Goal: Information Seeking & Learning: Learn about a topic

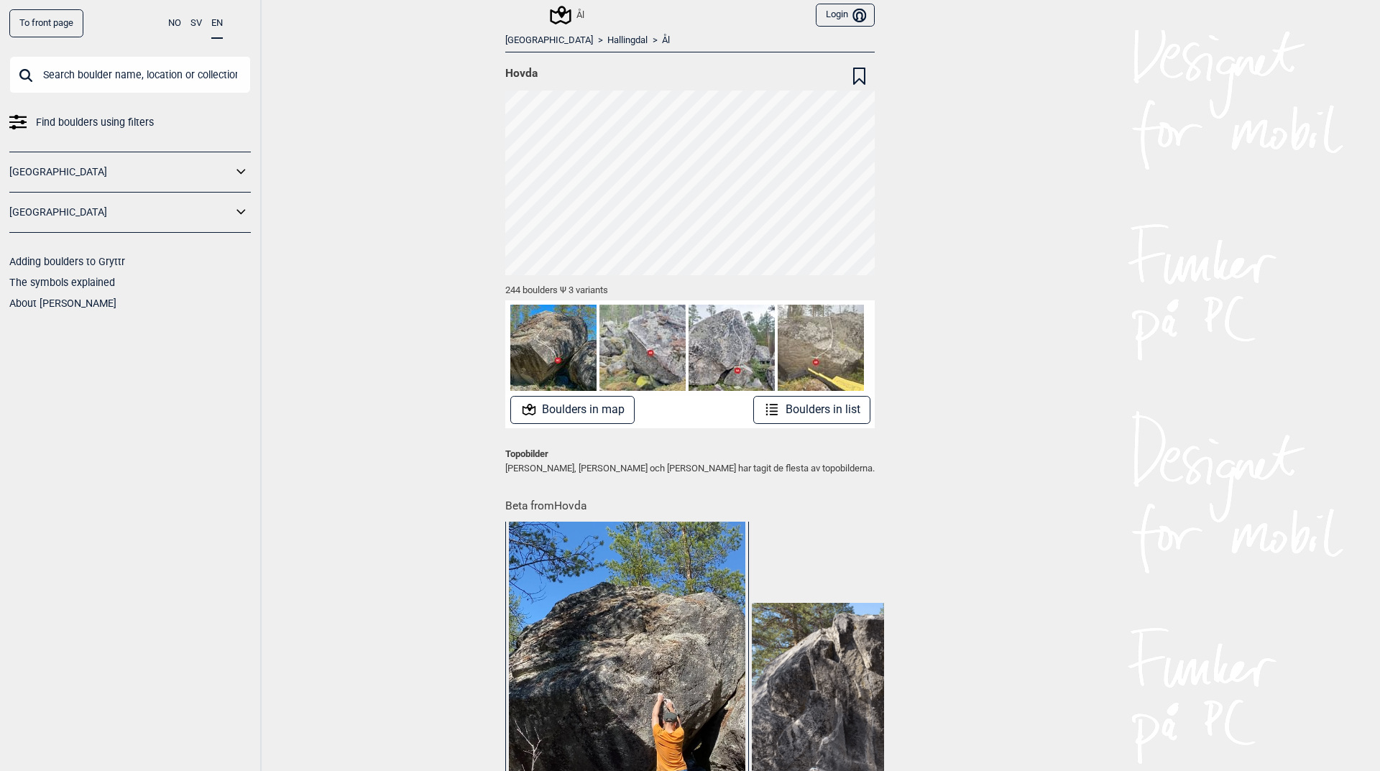
click at [64, 28] on link "To front page" at bounding box center [46, 23] width 74 height 28
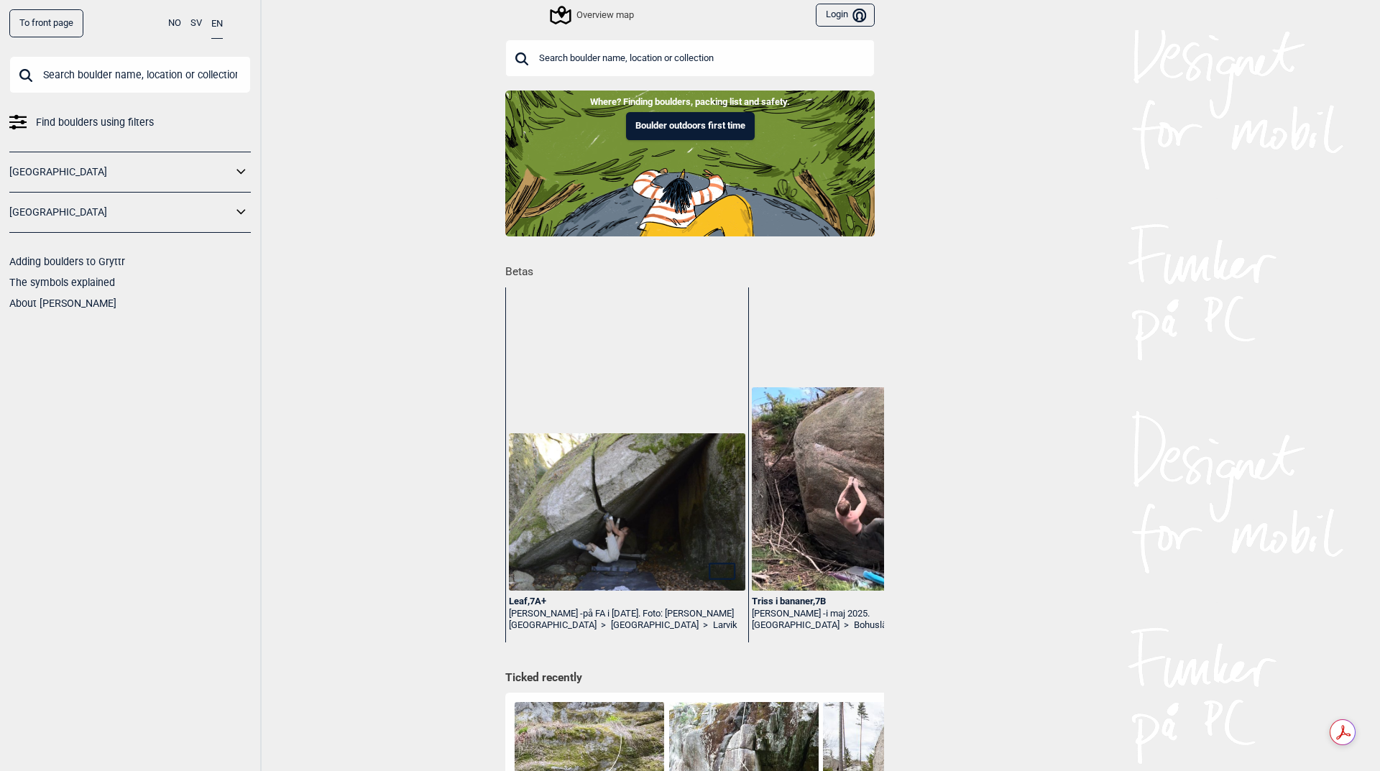
click at [43, 27] on link "To front page" at bounding box center [46, 23] width 74 height 28
click at [231, 175] on link "[GEOGRAPHIC_DATA]" at bounding box center [120, 172] width 223 height 21
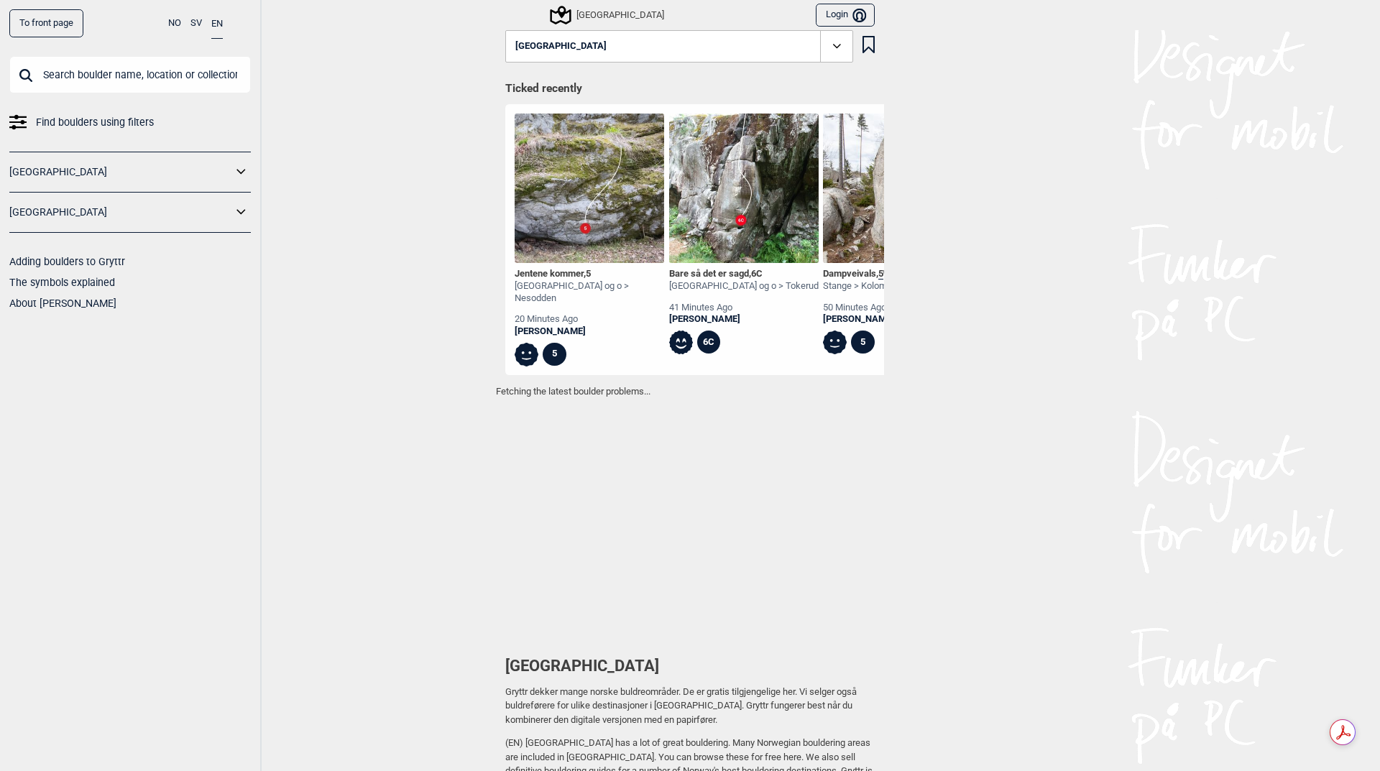
click at [231, 169] on link "[GEOGRAPHIC_DATA]" at bounding box center [120, 172] width 223 height 21
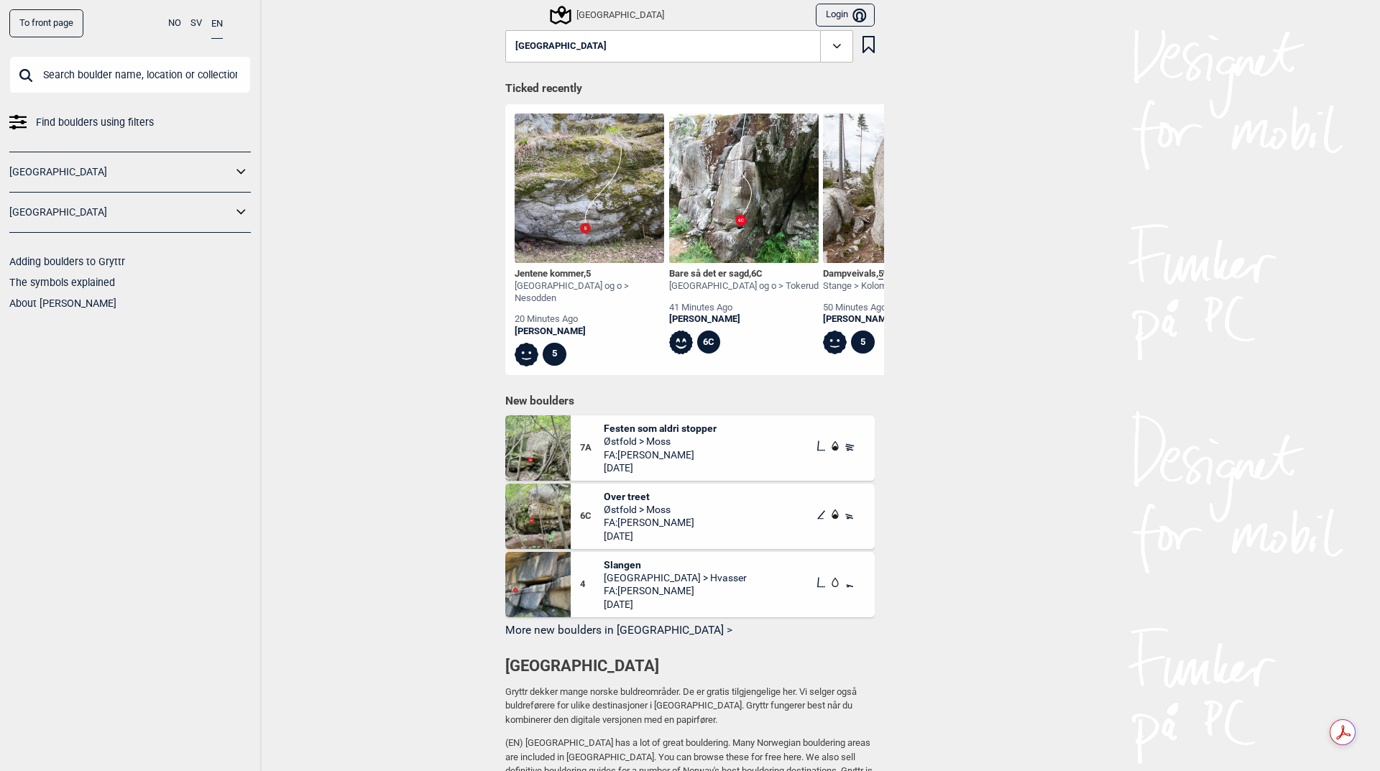
click at [237, 168] on icon at bounding box center [241, 172] width 19 height 21
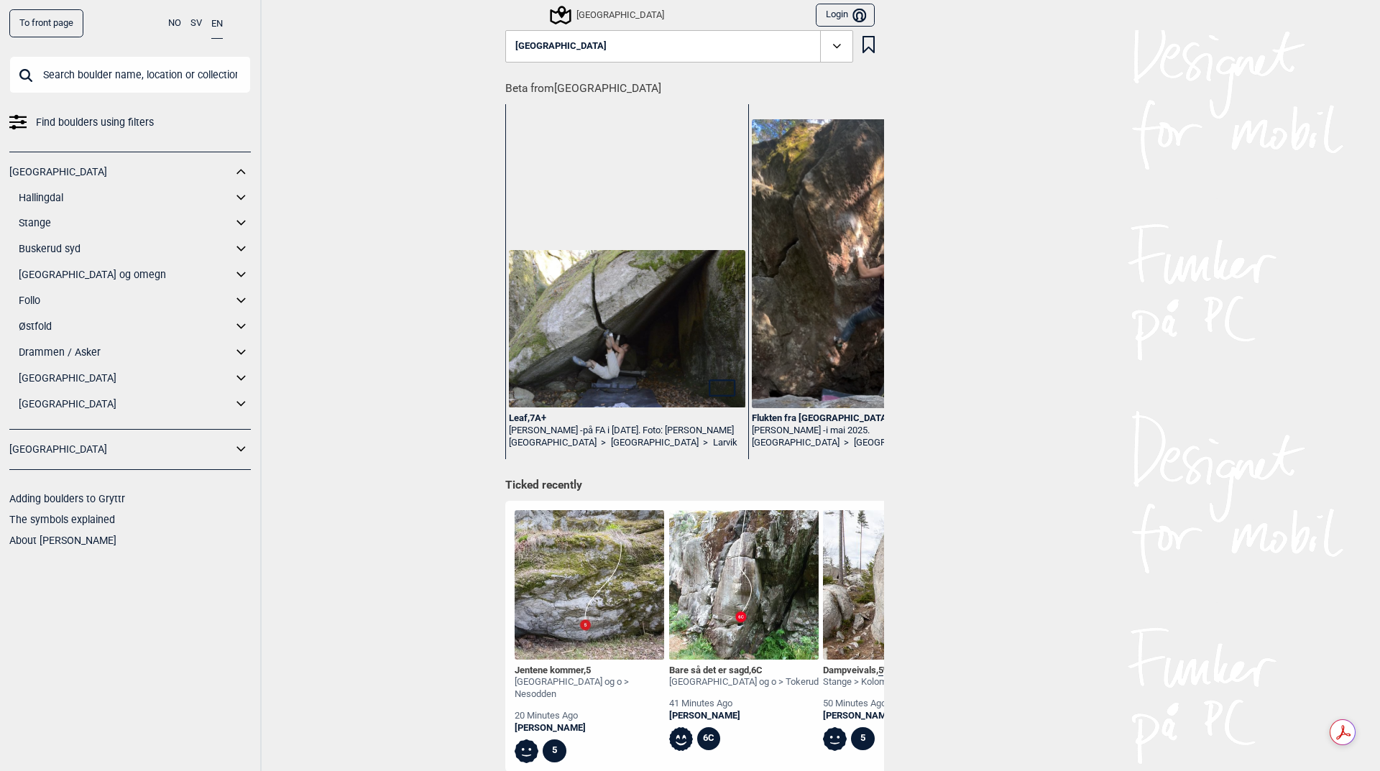
click at [243, 197] on icon at bounding box center [240, 197] width 9 height 5
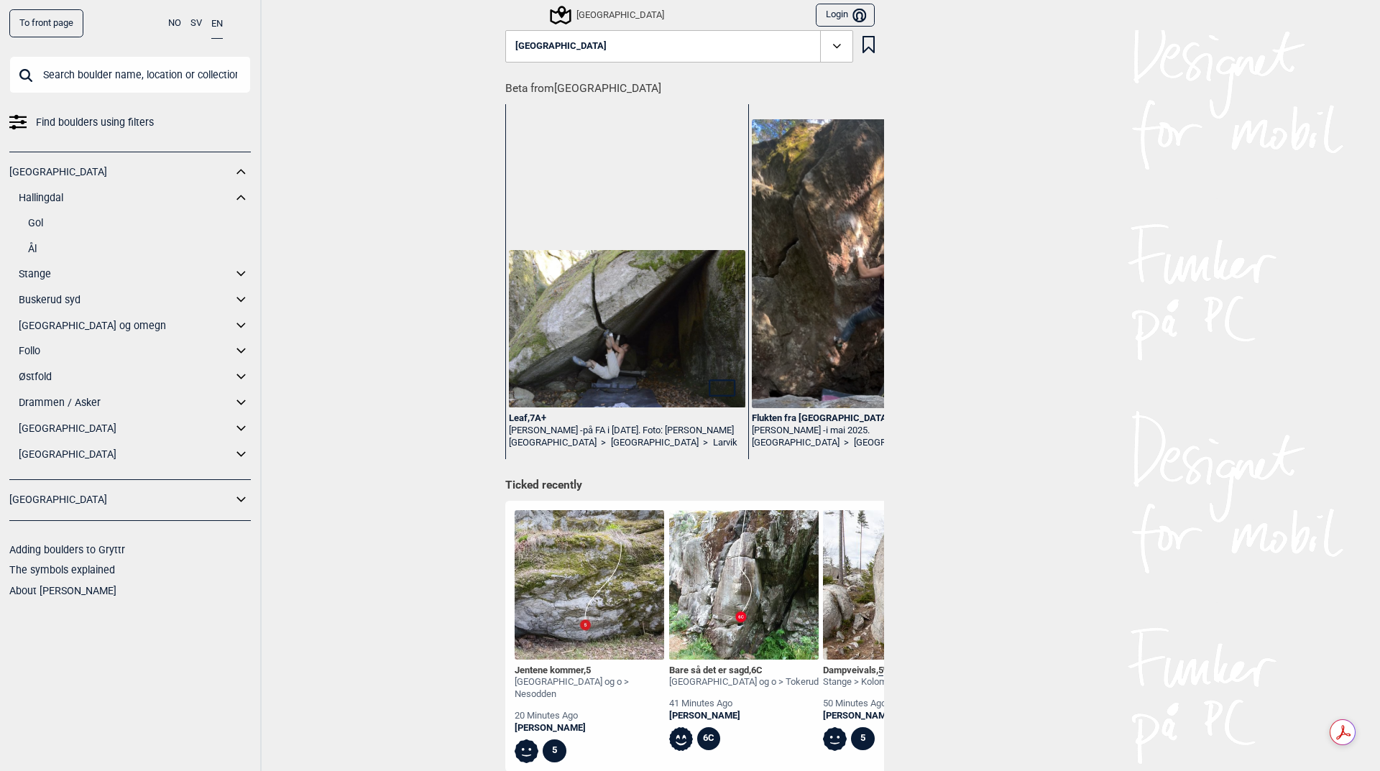
click at [42, 223] on link "Gol" at bounding box center [139, 223] width 223 height 21
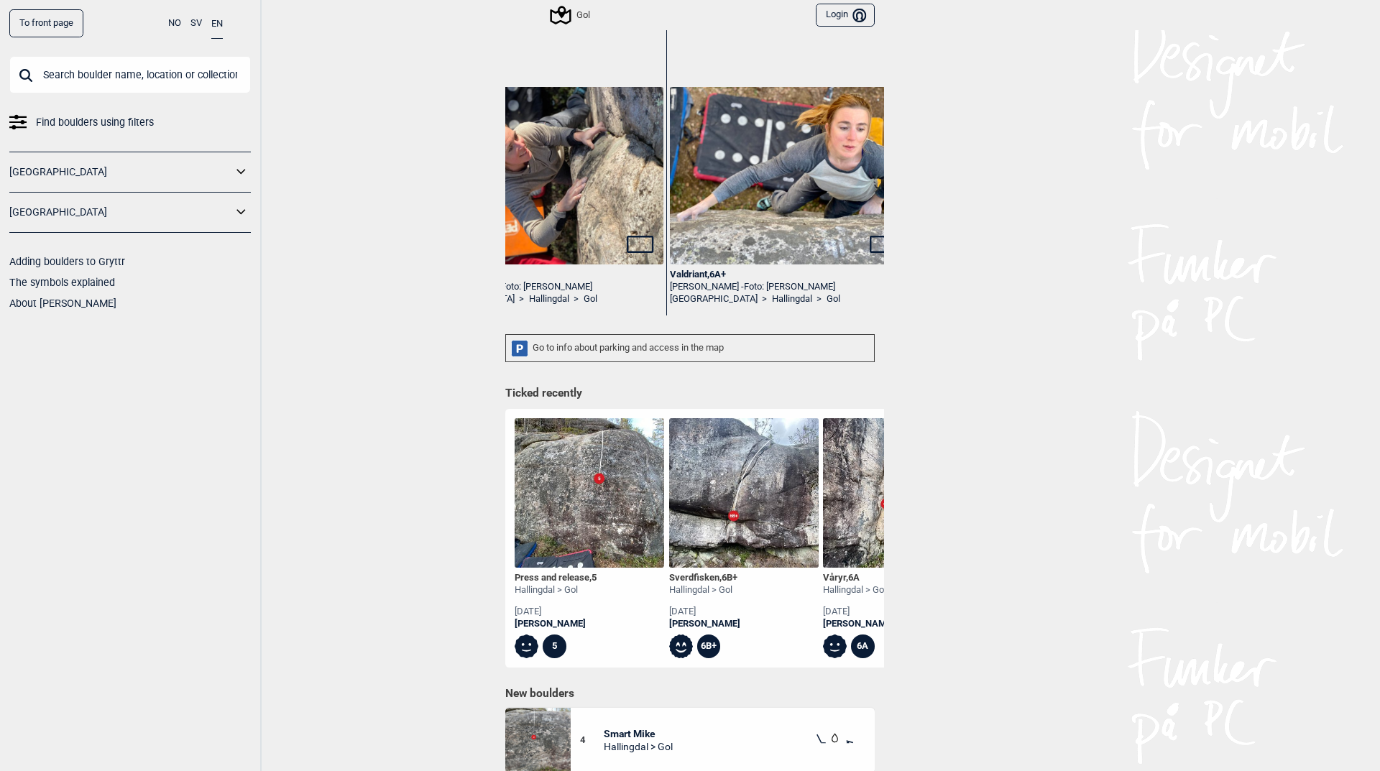
scroll to position [0, 98]
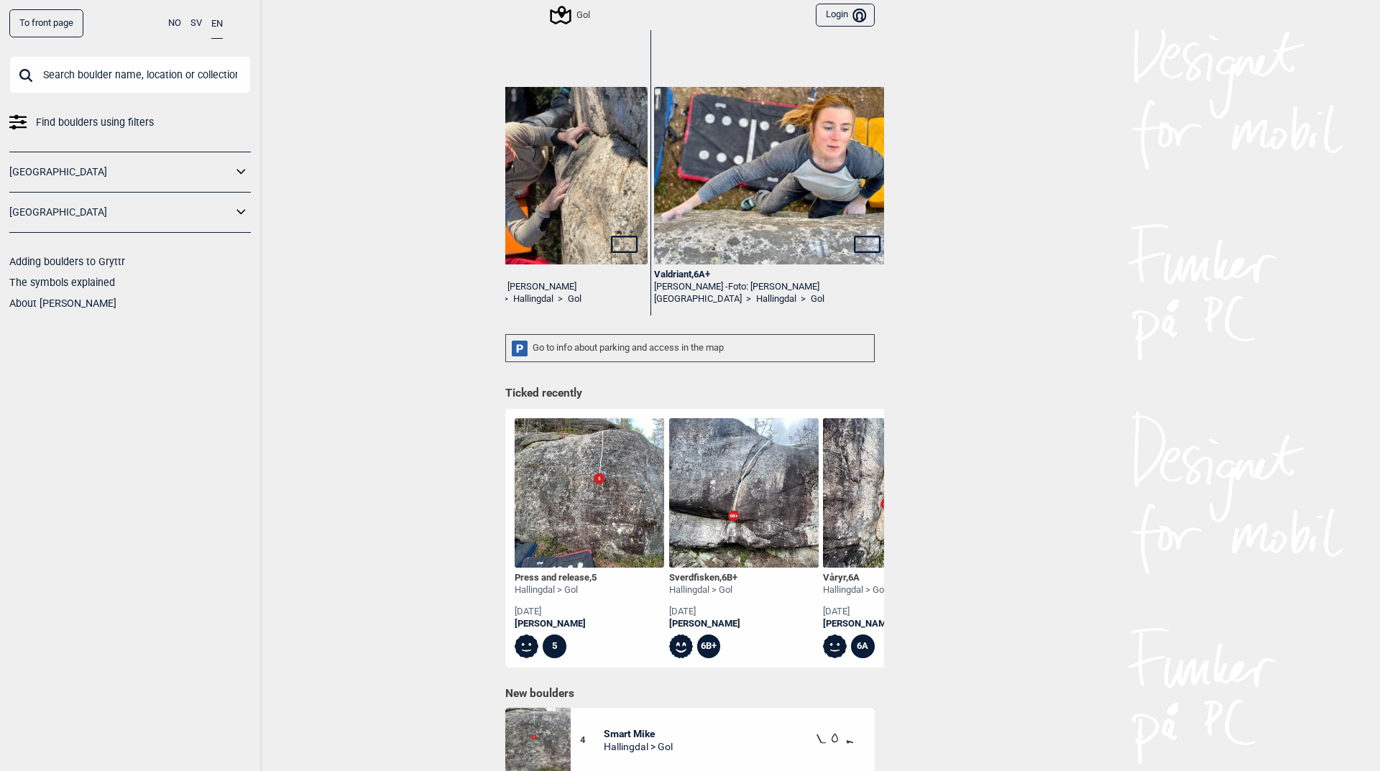
click at [811, 298] on link "Gol" at bounding box center [818, 299] width 14 height 12
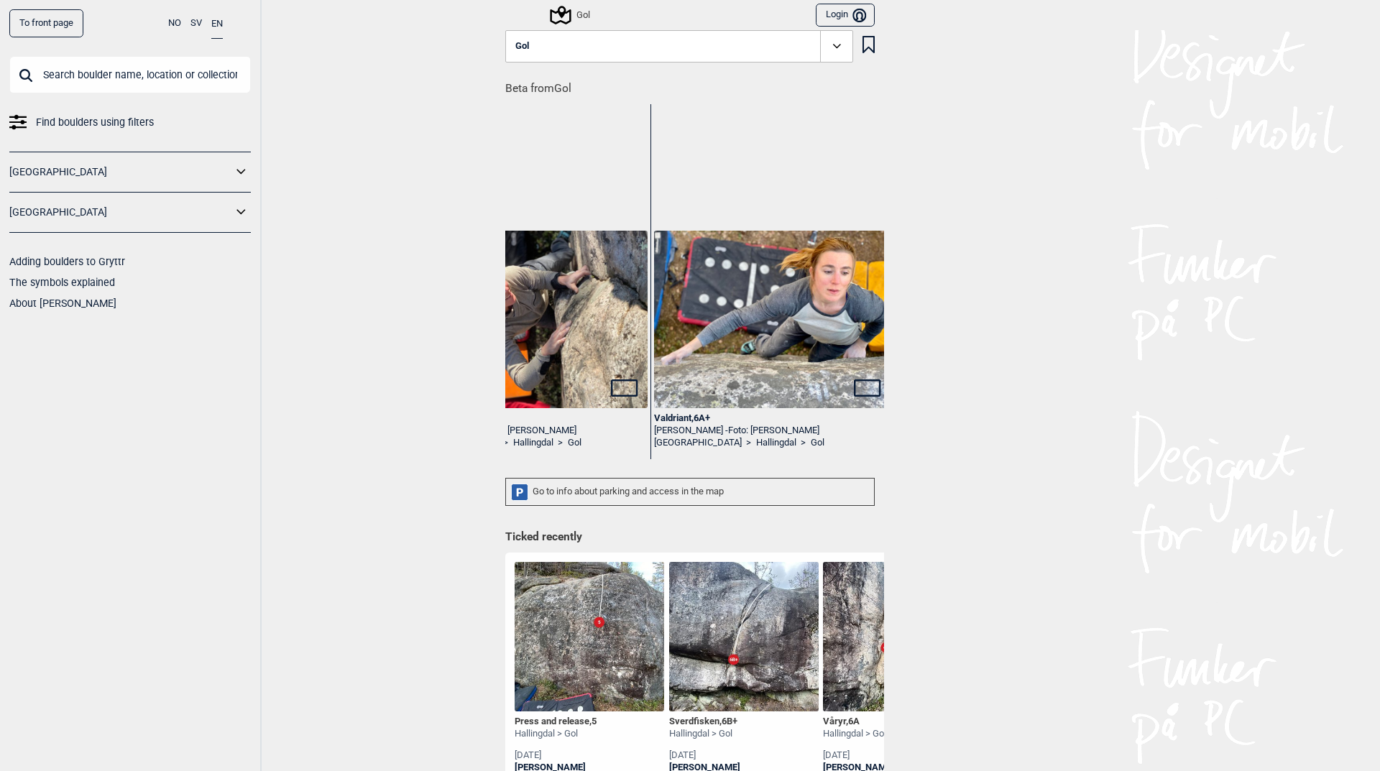
click at [715, 352] on img at bounding box center [772, 320] width 236 height 178
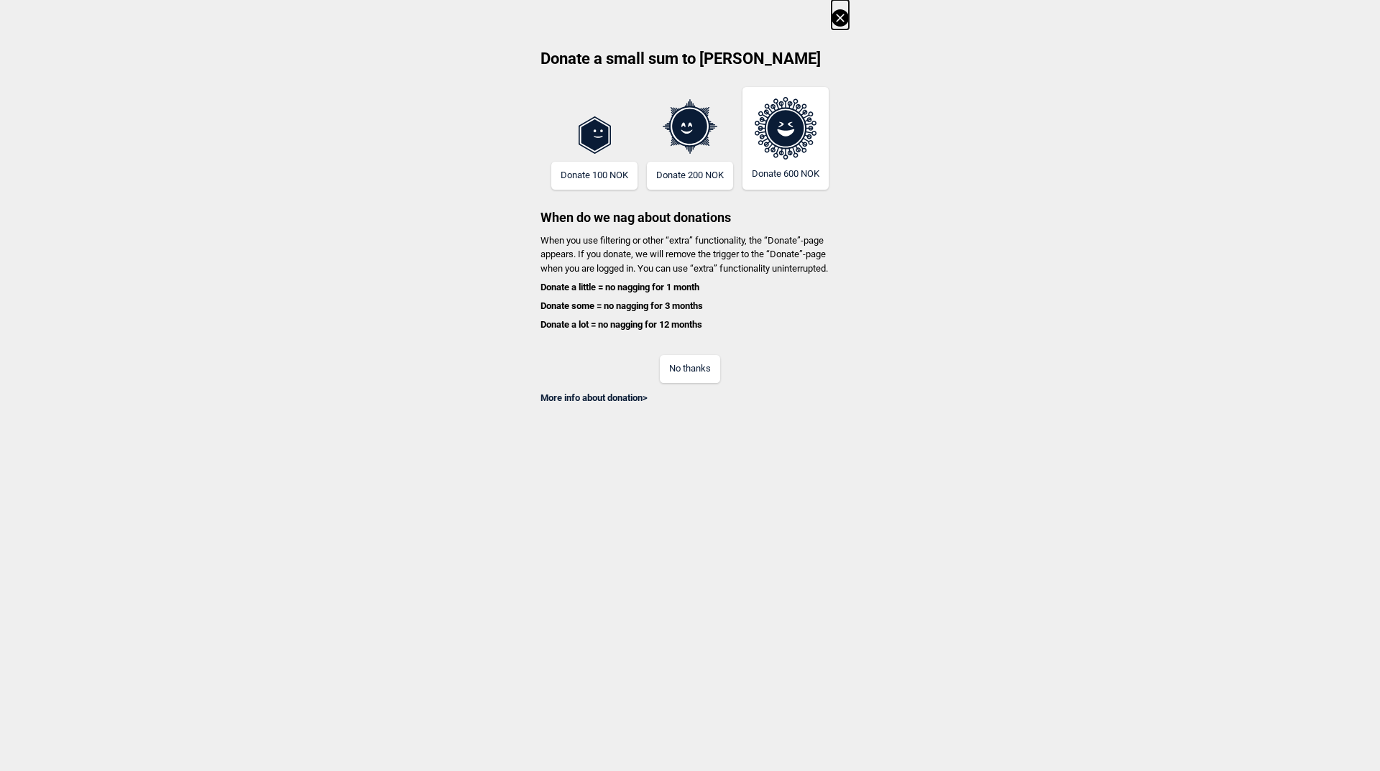
click at [842, 17] on icon at bounding box center [840, 18] width 8 height 8
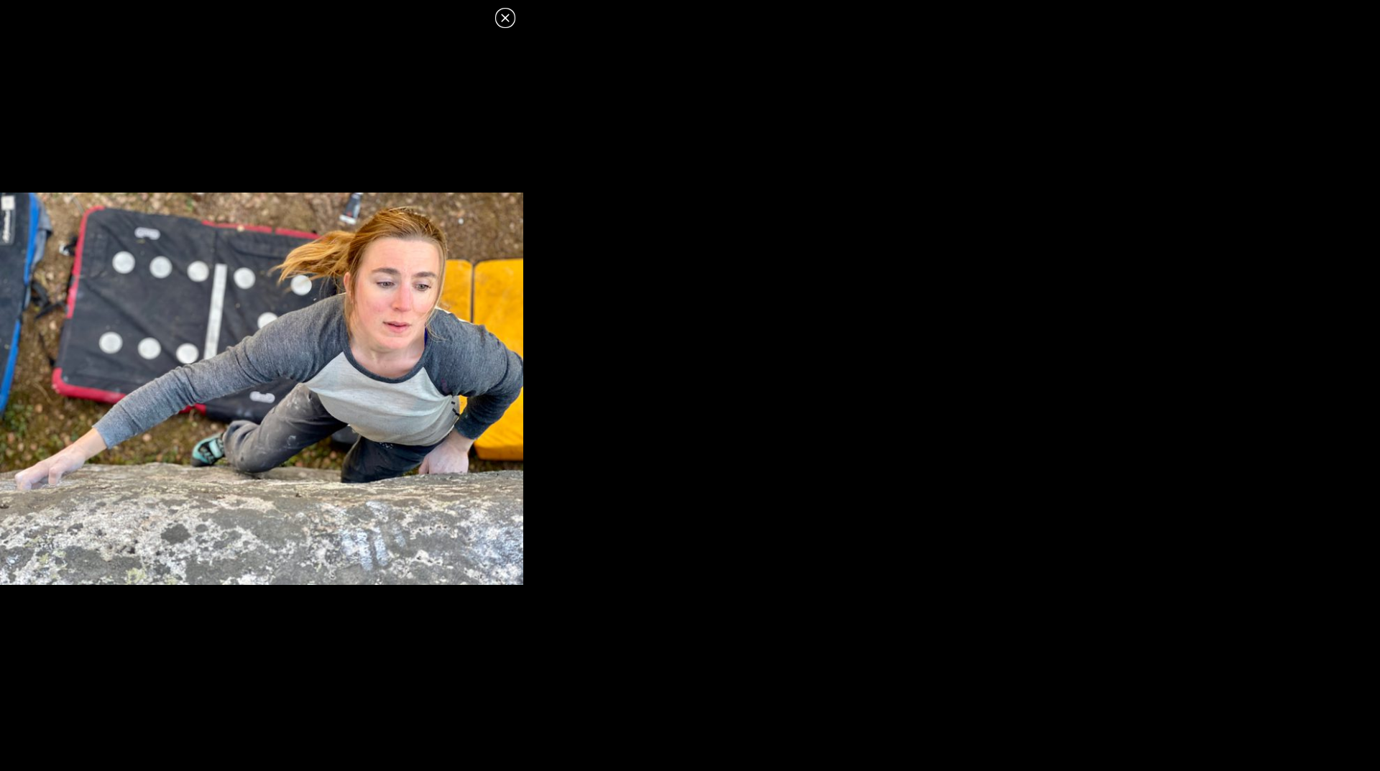
click at [508, 18] on icon at bounding box center [505, 17] width 17 height 17
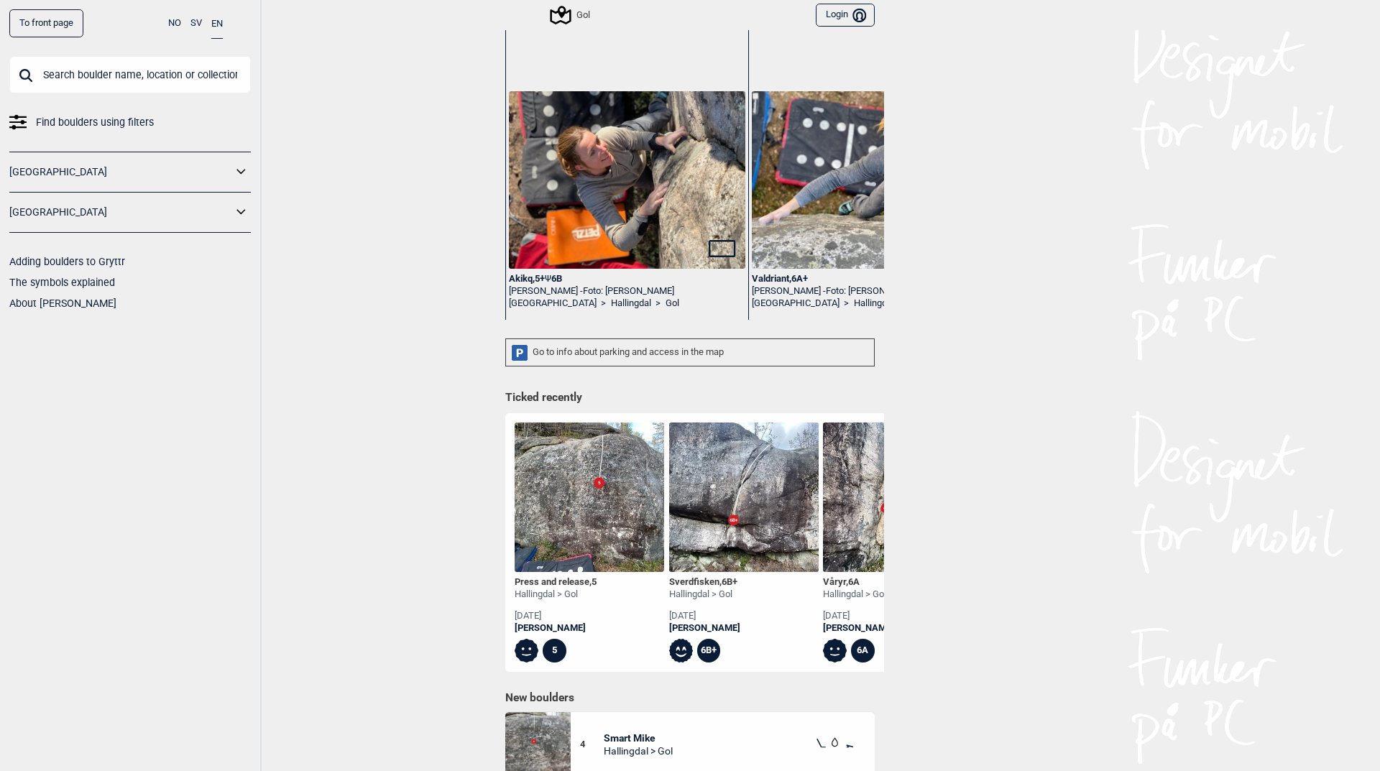
scroll to position [144, 0]
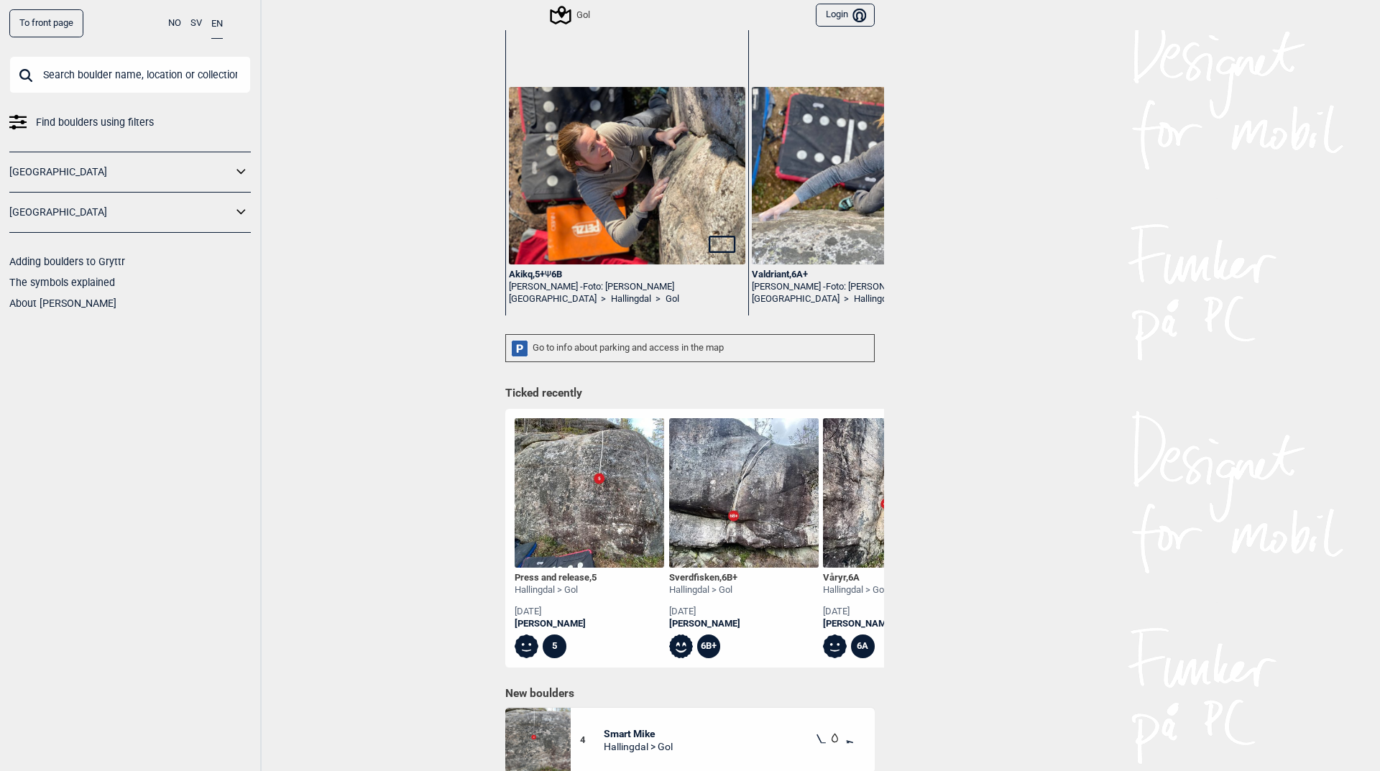
click at [558, 522] on img at bounding box center [589, 492] width 149 height 149
click at [571, 576] on div "To front page NO SV EN Find boulders using filters Norge Sverige Adding boulder…" at bounding box center [690, 385] width 1380 height 771
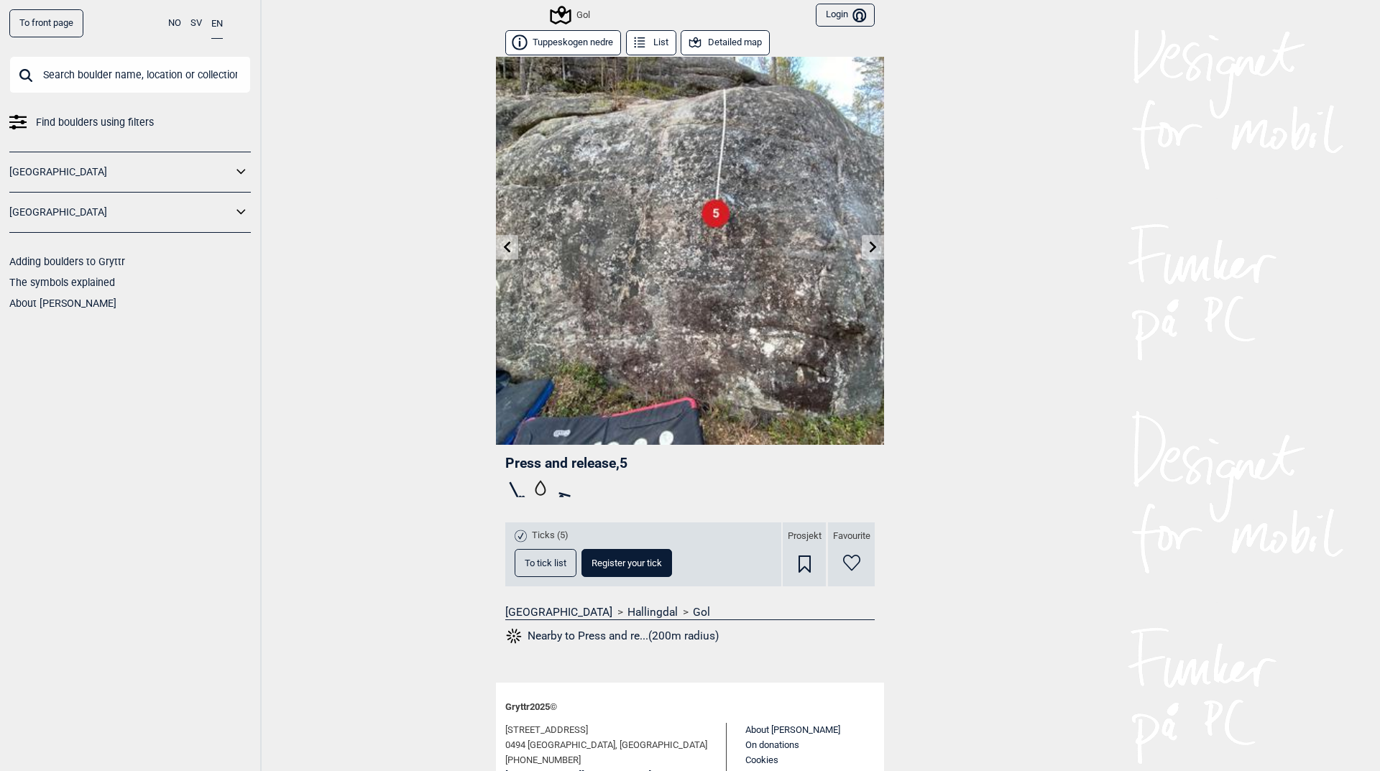
click at [696, 37] on icon at bounding box center [695, 43] width 16 height 16
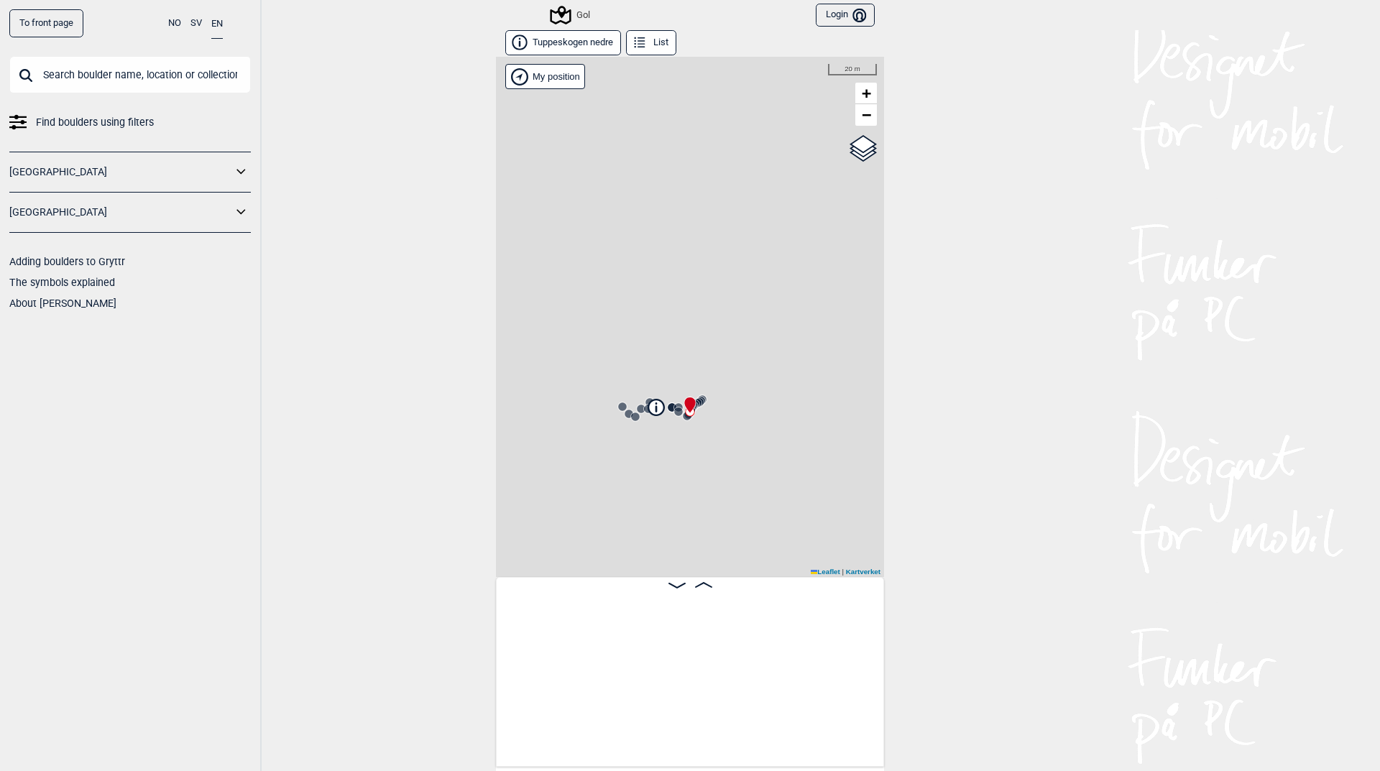
scroll to position [0, 2065]
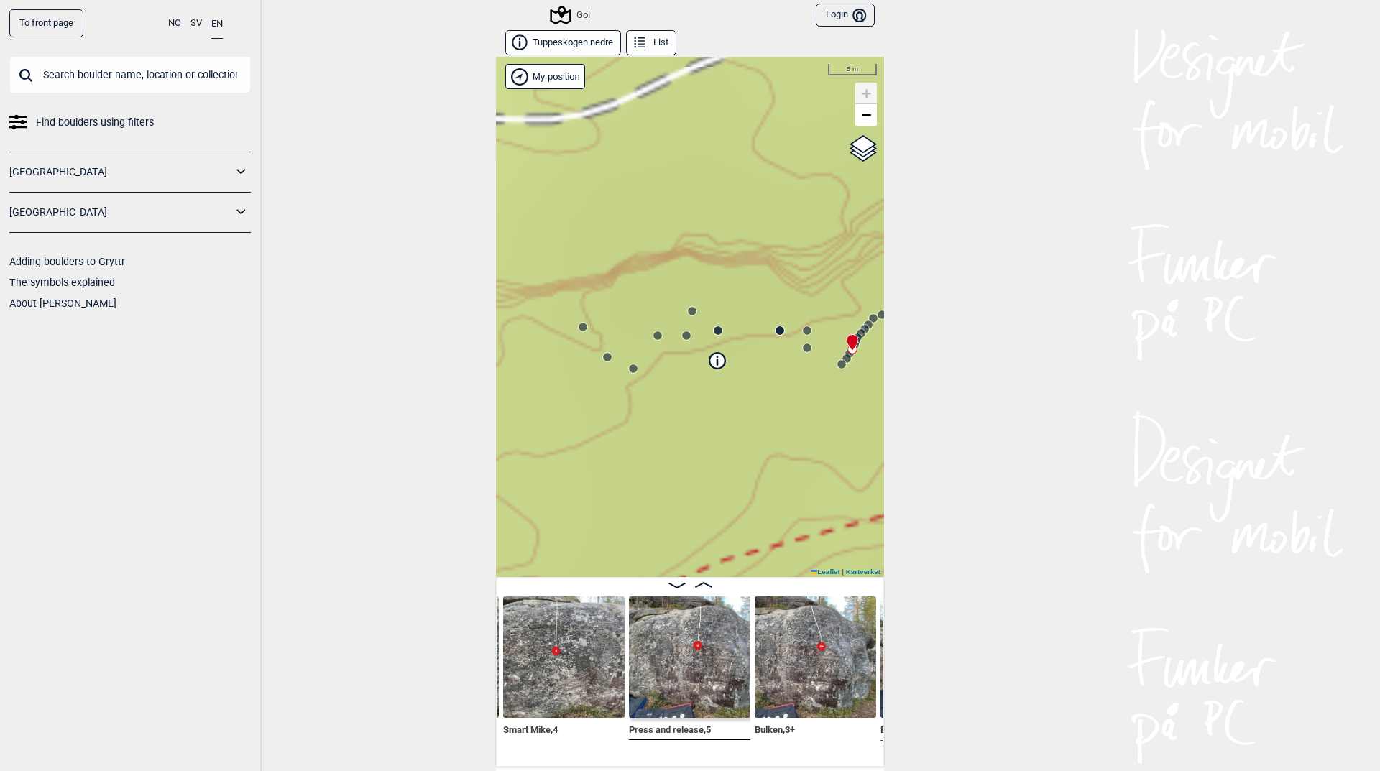
drag, startPoint x: 620, startPoint y: 410, endPoint x: 784, endPoint y: 383, distance: 166.1
click at [784, 383] on div "Gol Brukerens posisjon My position 5 m + − Kartverket OpenStreetMap Google sate…" at bounding box center [690, 317] width 388 height 520
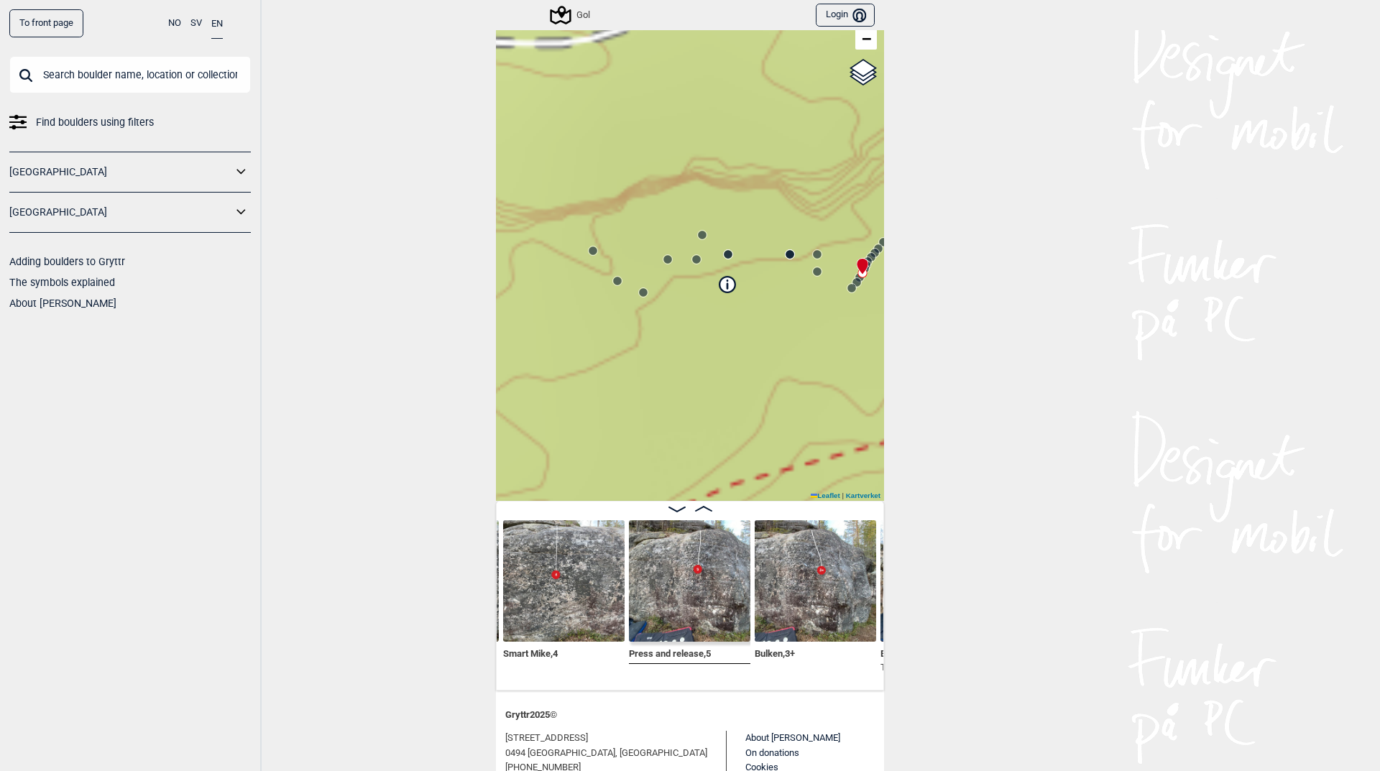
scroll to position [0, 0]
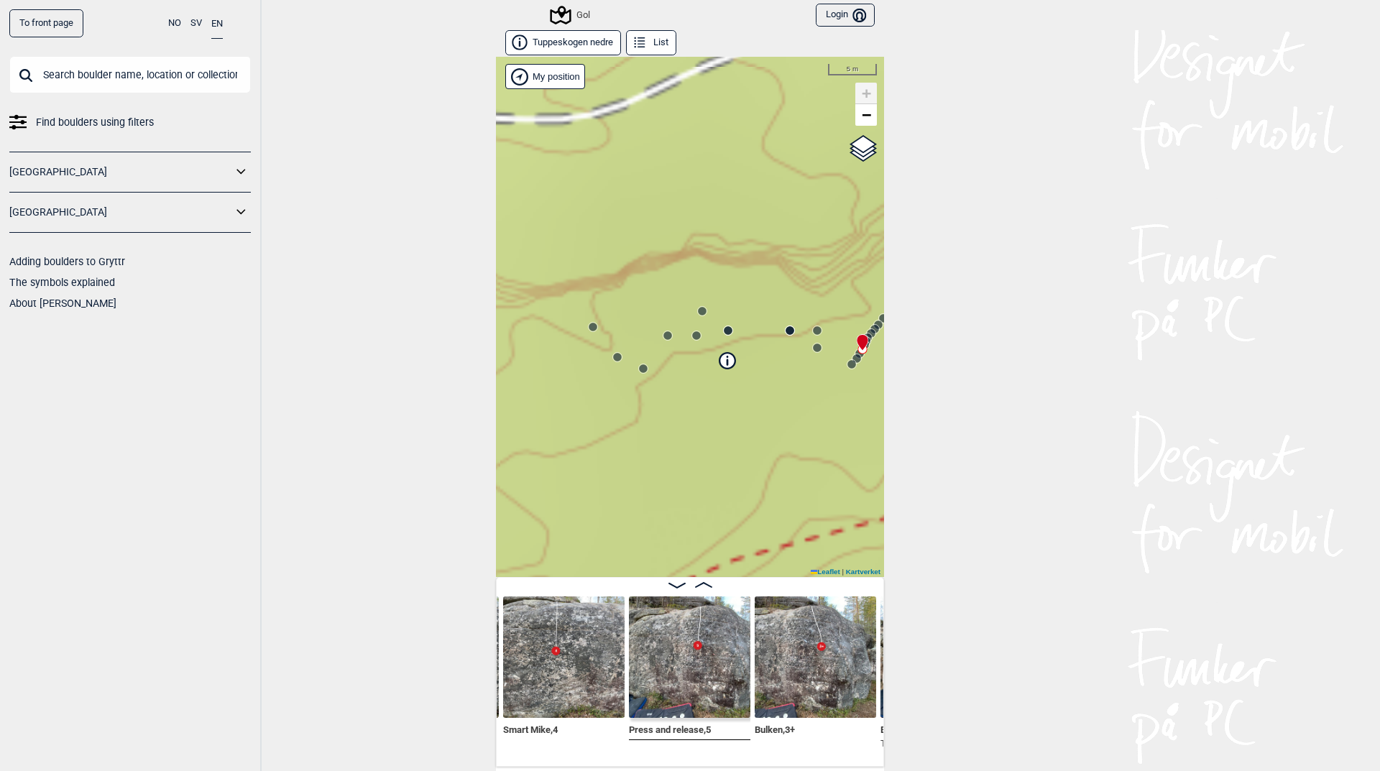
click at [648, 47] on button "List" at bounding box center [651, 42] width 50 height 25
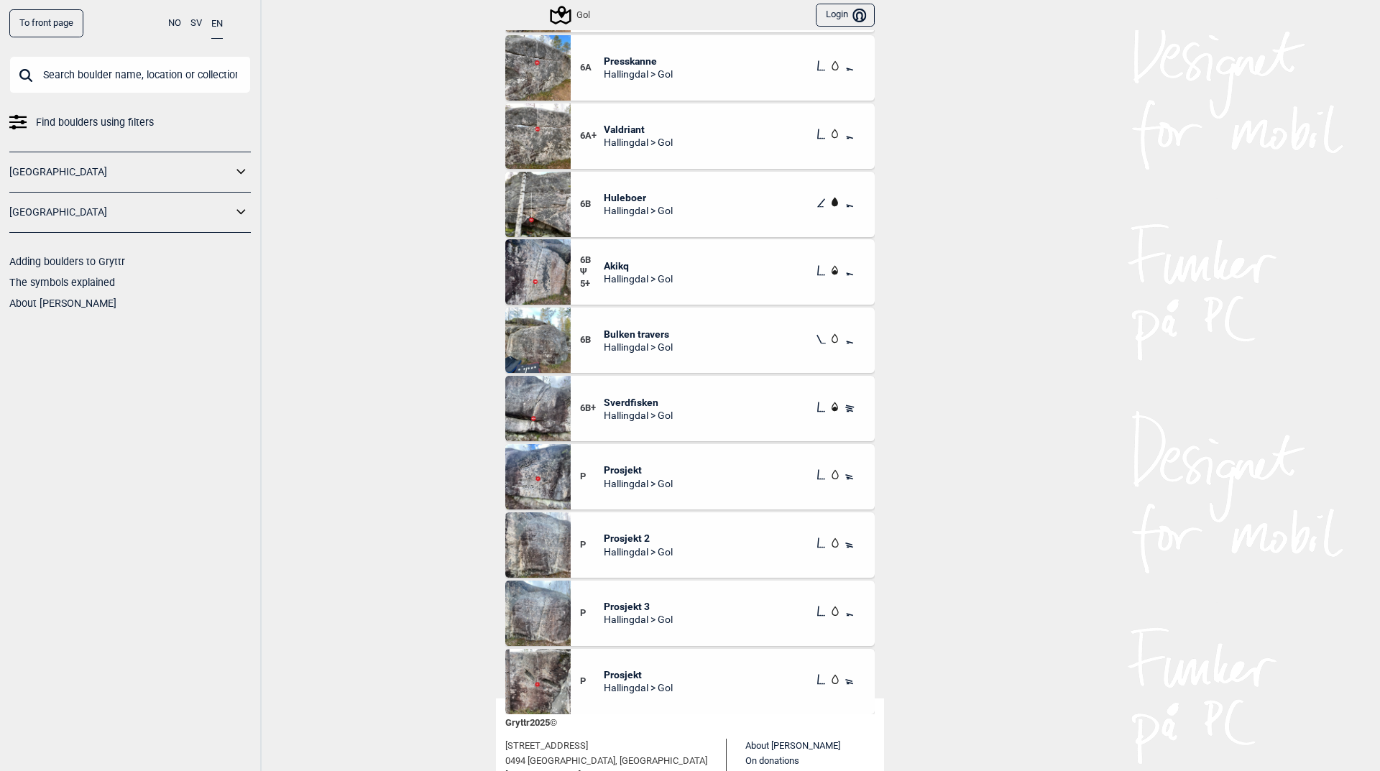
scroll to position [162, 0]
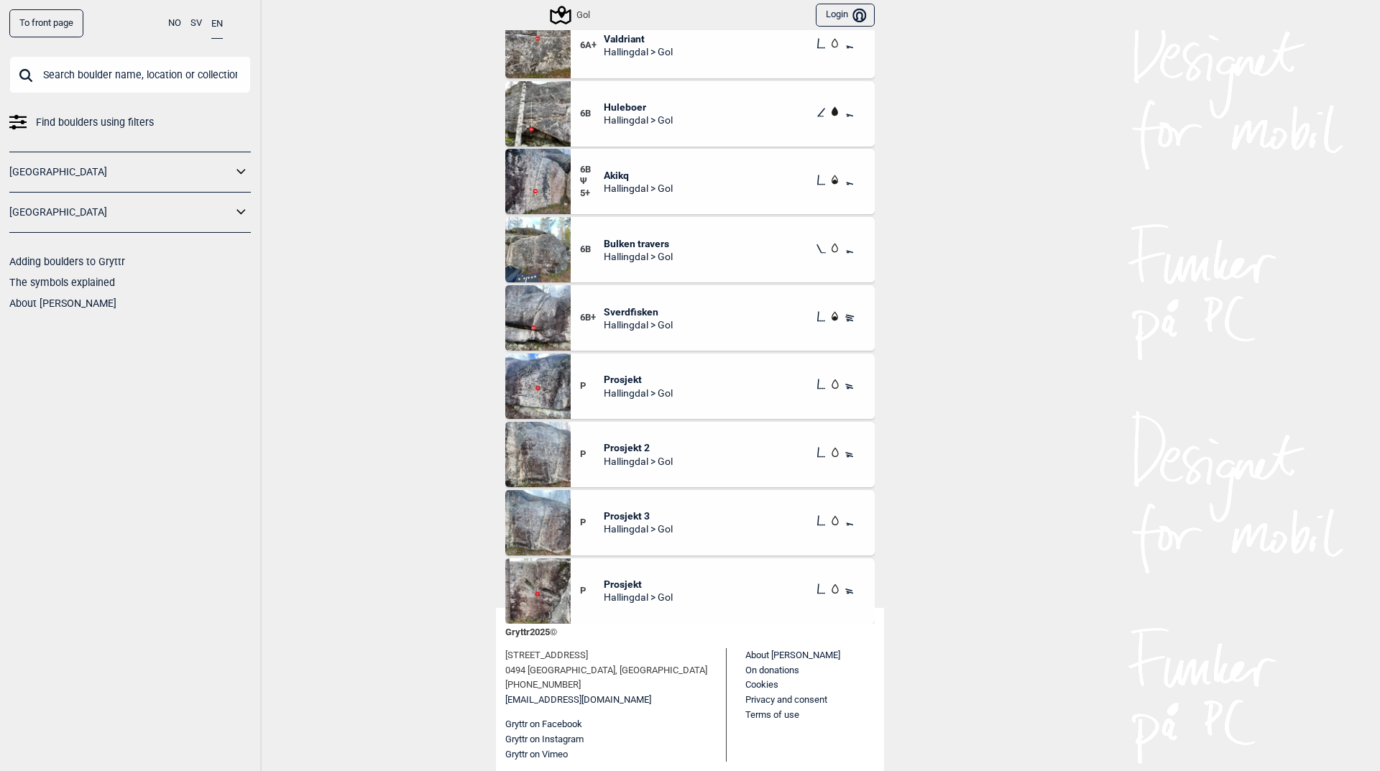
click at [614, 579] on span "Prosjekt" at bounding box center [638, 584] width 69 height 13
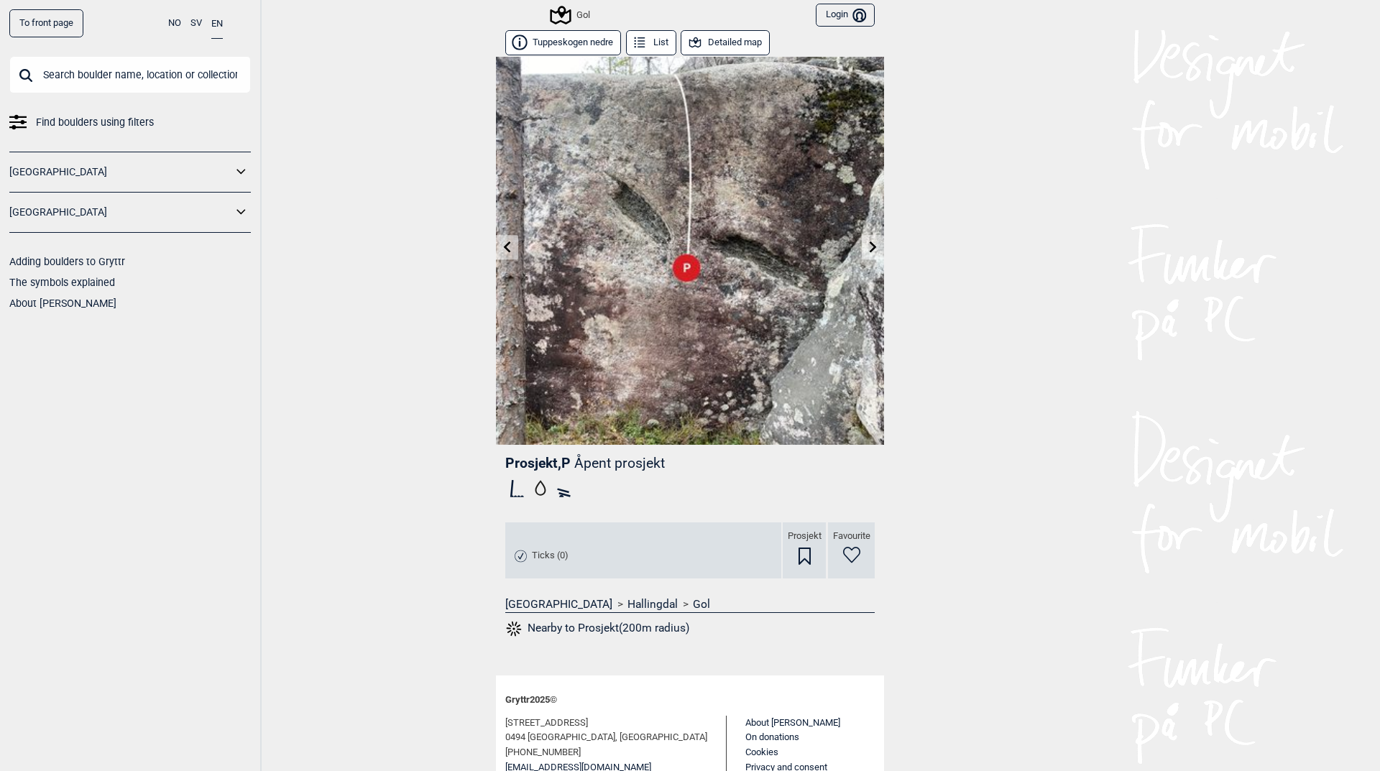
click at [502, 249] on icon at bounding box center [507, 246] width 11 height 11
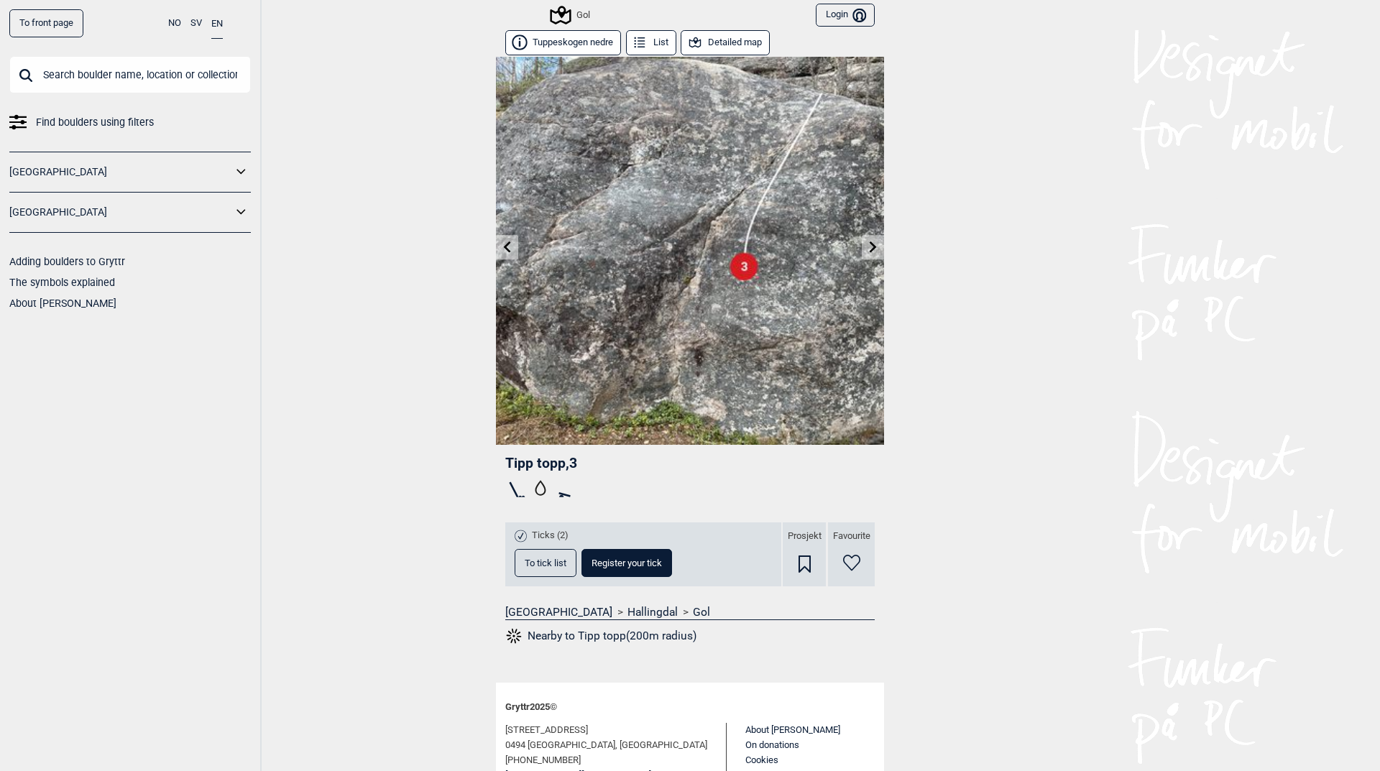
click at [503, 241] on icon at bounding box center [507, 246] width 11 height 11
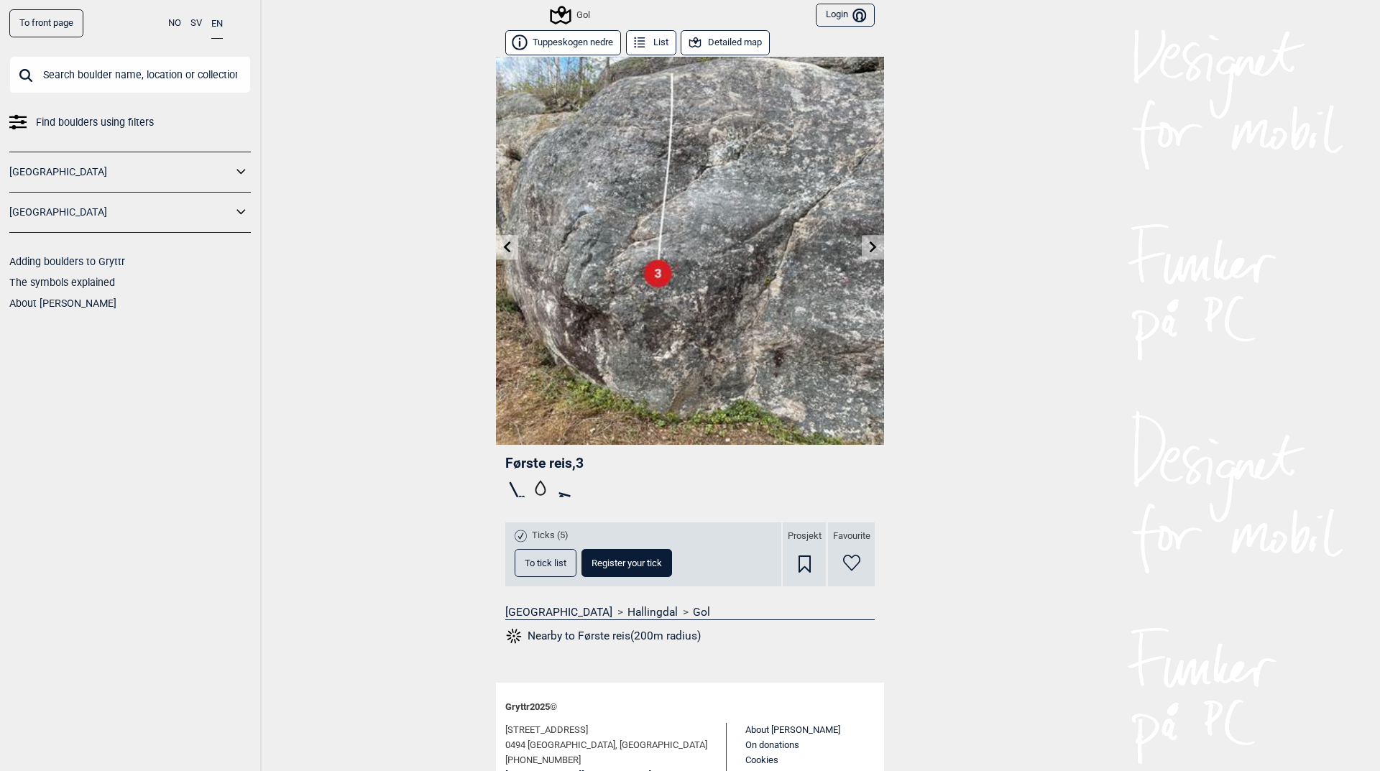
click at [503, 241] on icon at bounding box center [507, 246] width 11 height 11
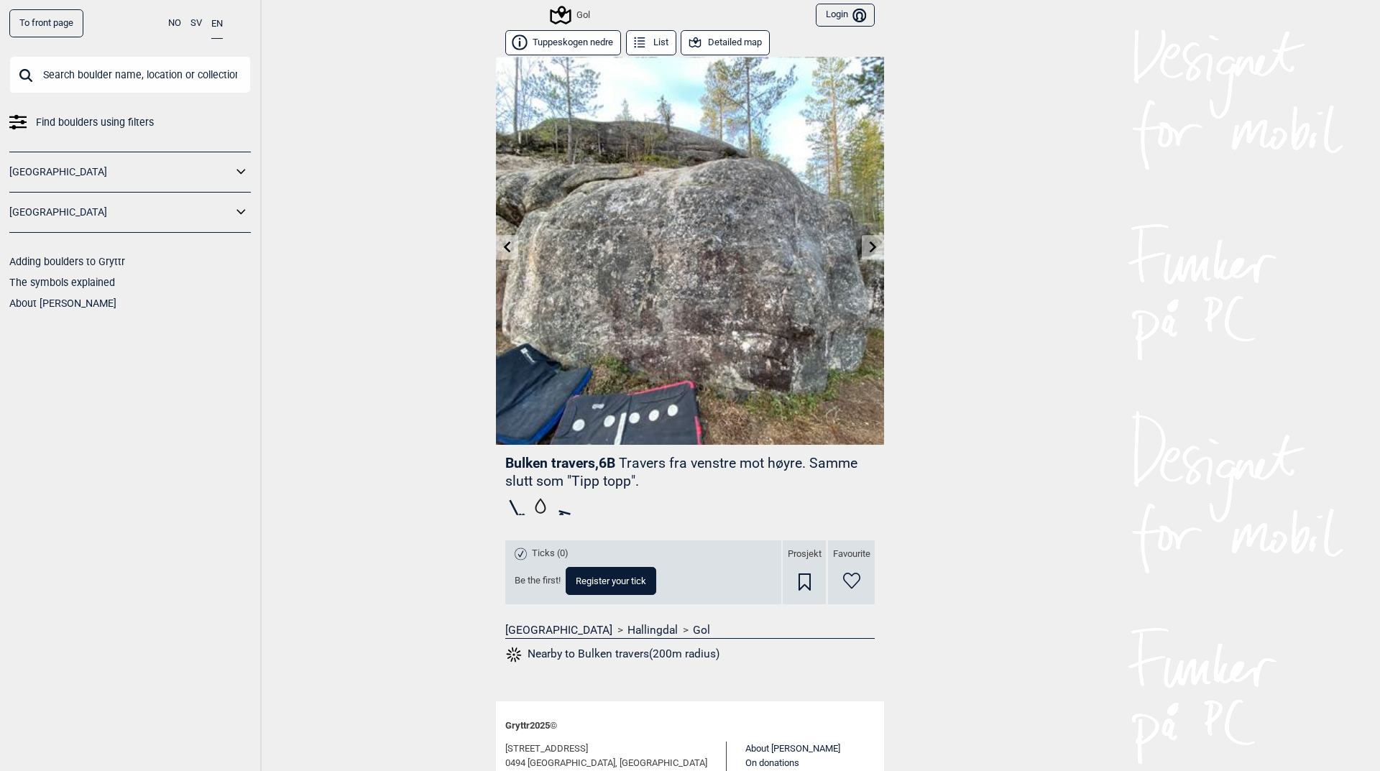
click at [504, 244] on icon at bounding box center [507, 246] width 7 height 11
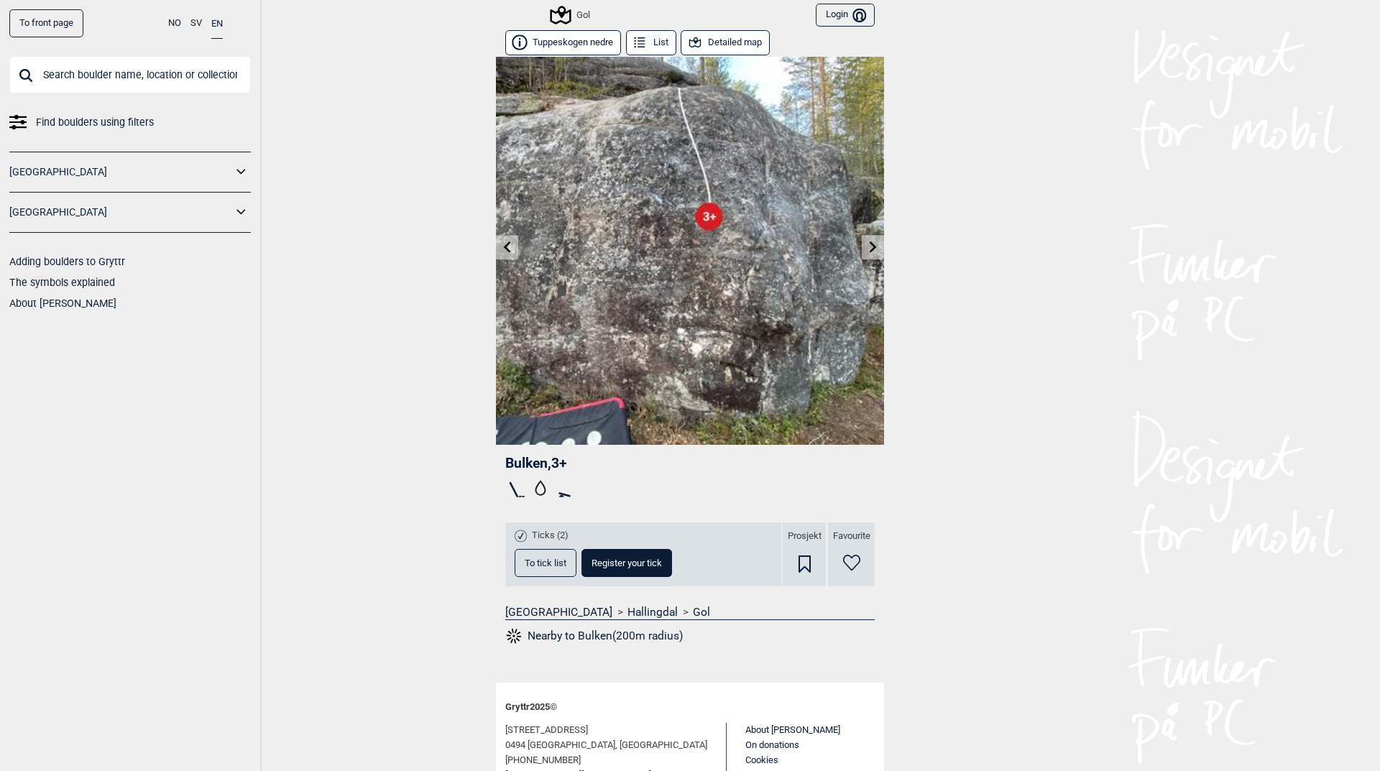
click at [504, 246] on icon at bounding box center [507, 246] width 7 height 11
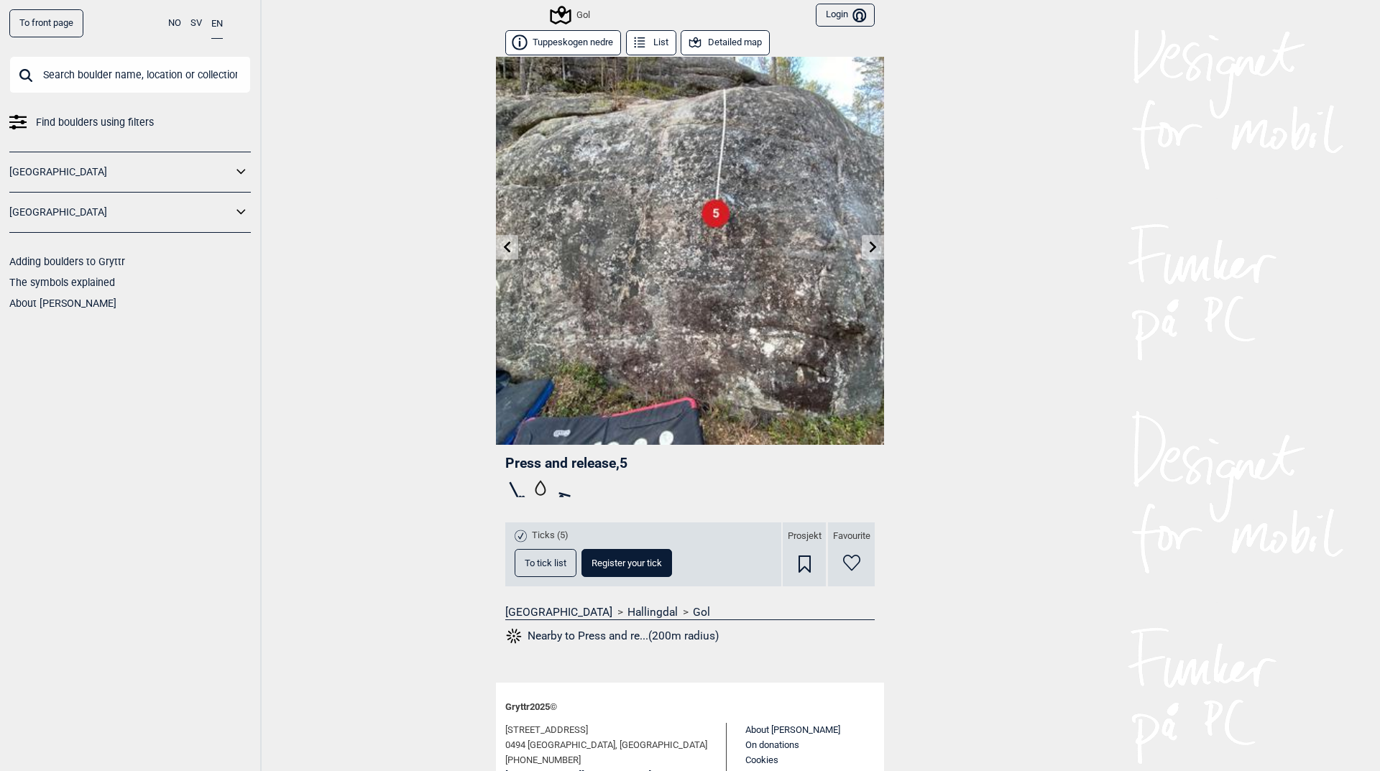
click at [504, 246] on icon at bounding box center [507, 246] width 7 height 11
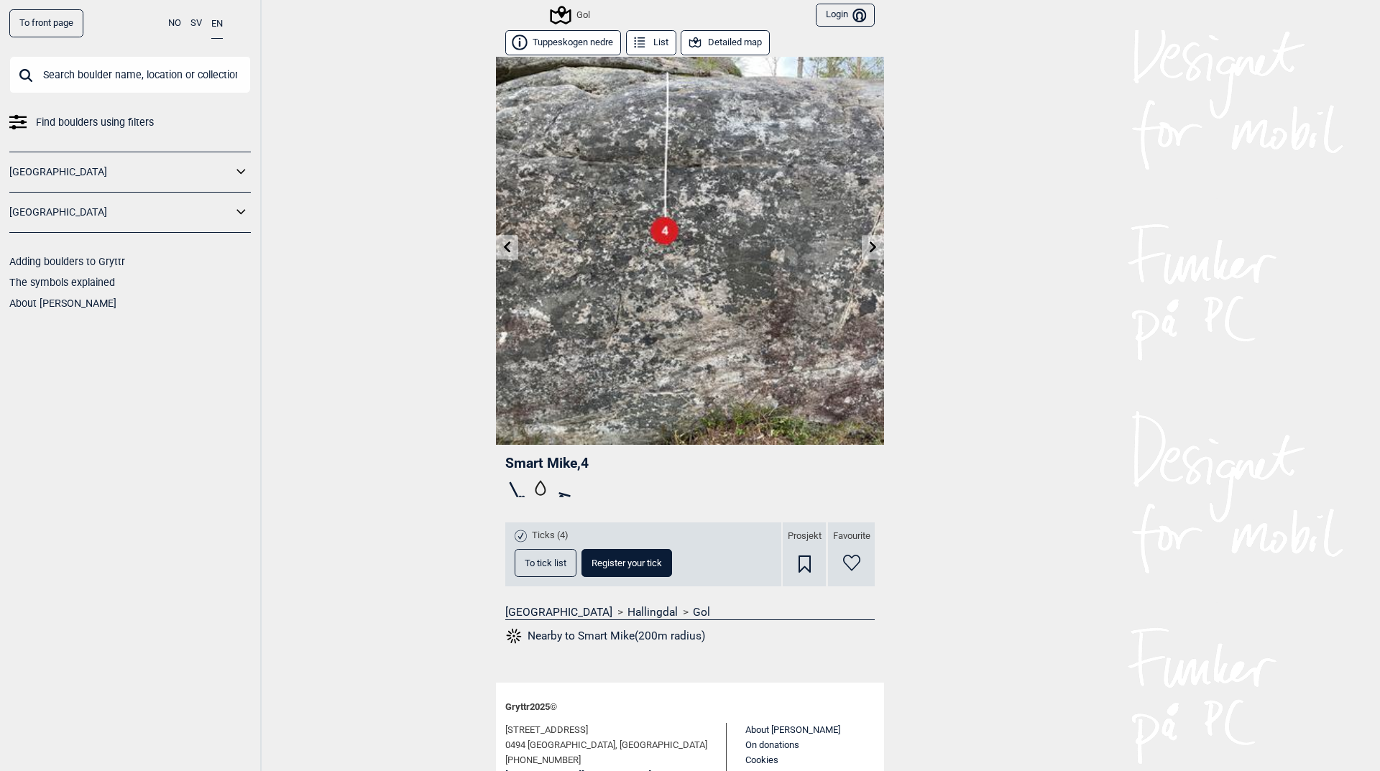
click at [504, 246] on icon at bounding box center [507, 246] width 7 height 11
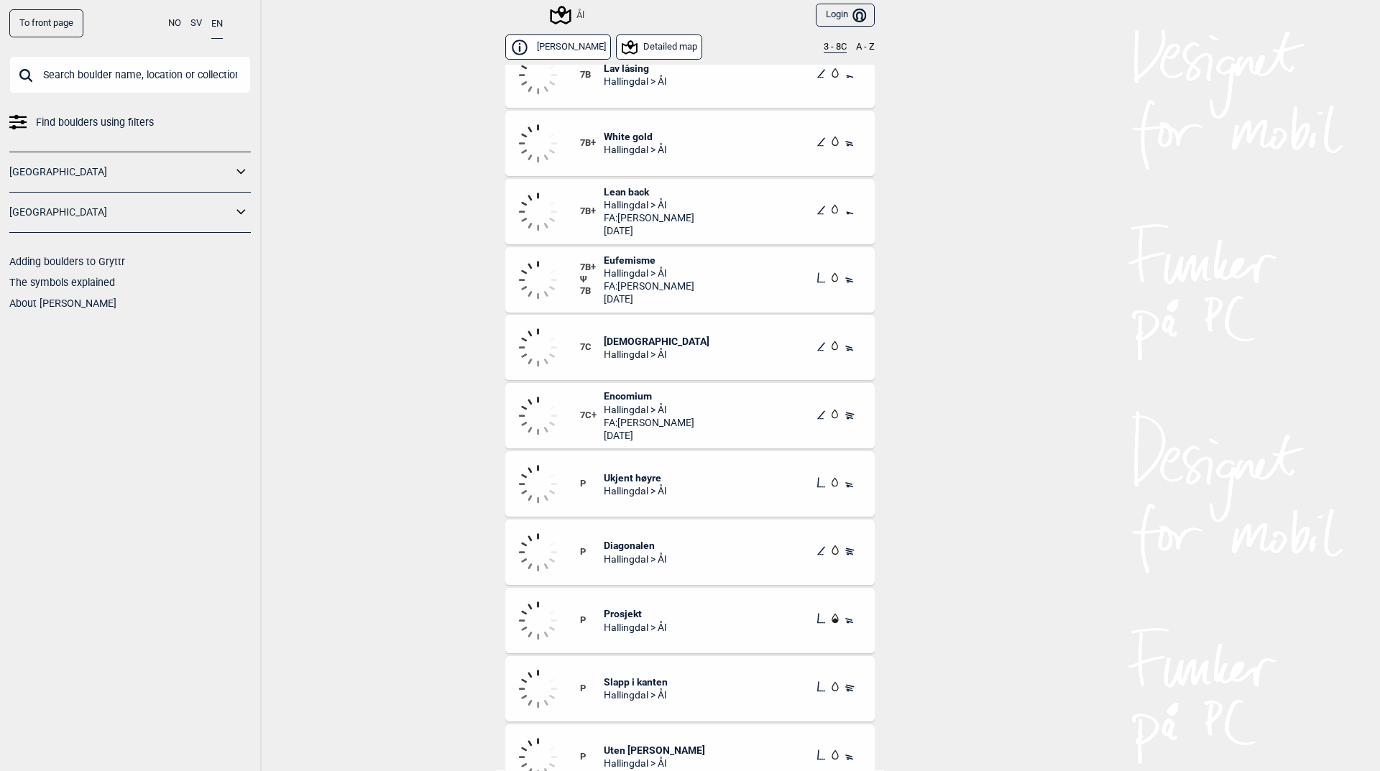
scroll to position [15790, 0]
click at [976, 446] on div "To front page NO SV EN Find boulders using filters [GEOGRAPHIC_DATA] [GEOGRAPHI…" at bounding box center [690, 385] width 1380 height 771
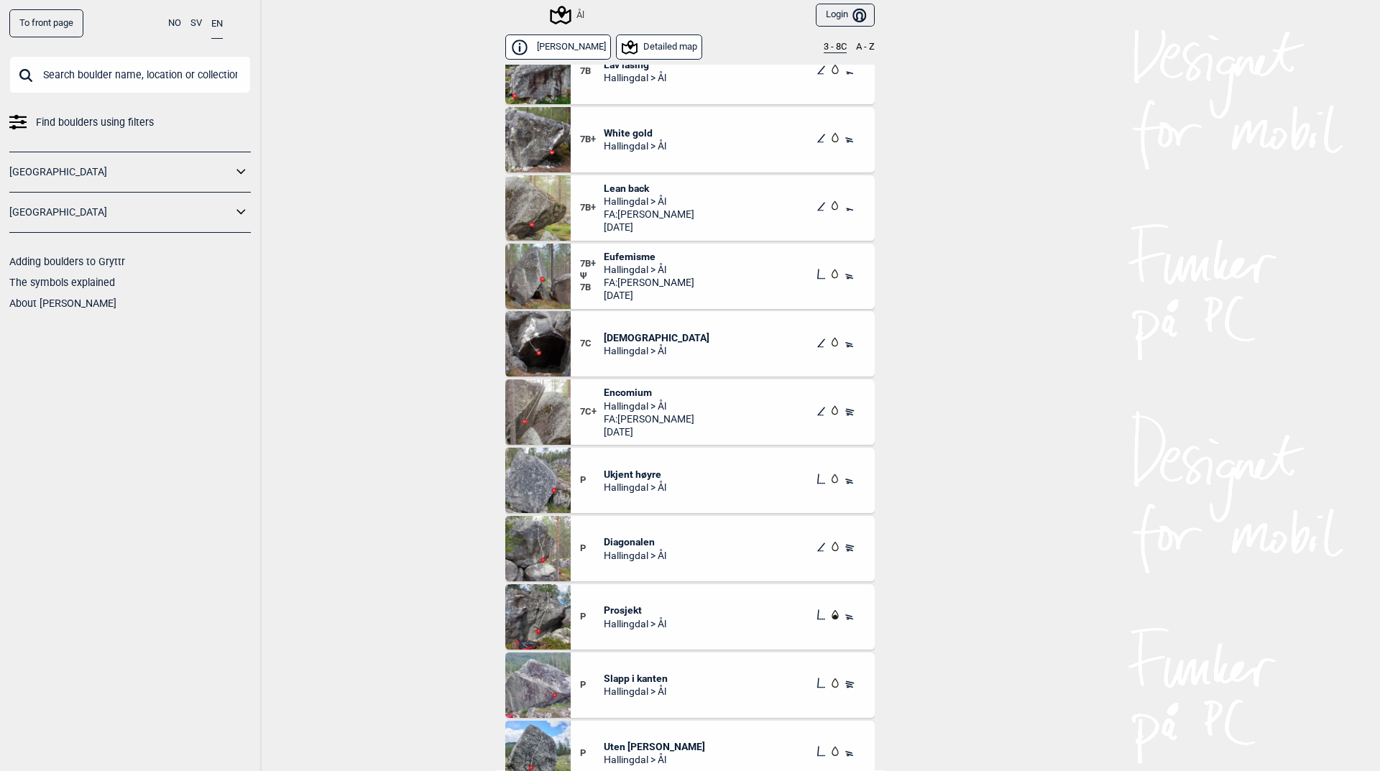
click at [607, 252] on span "Eufemisme" at bounding box center [649, 256] width 91 height 13
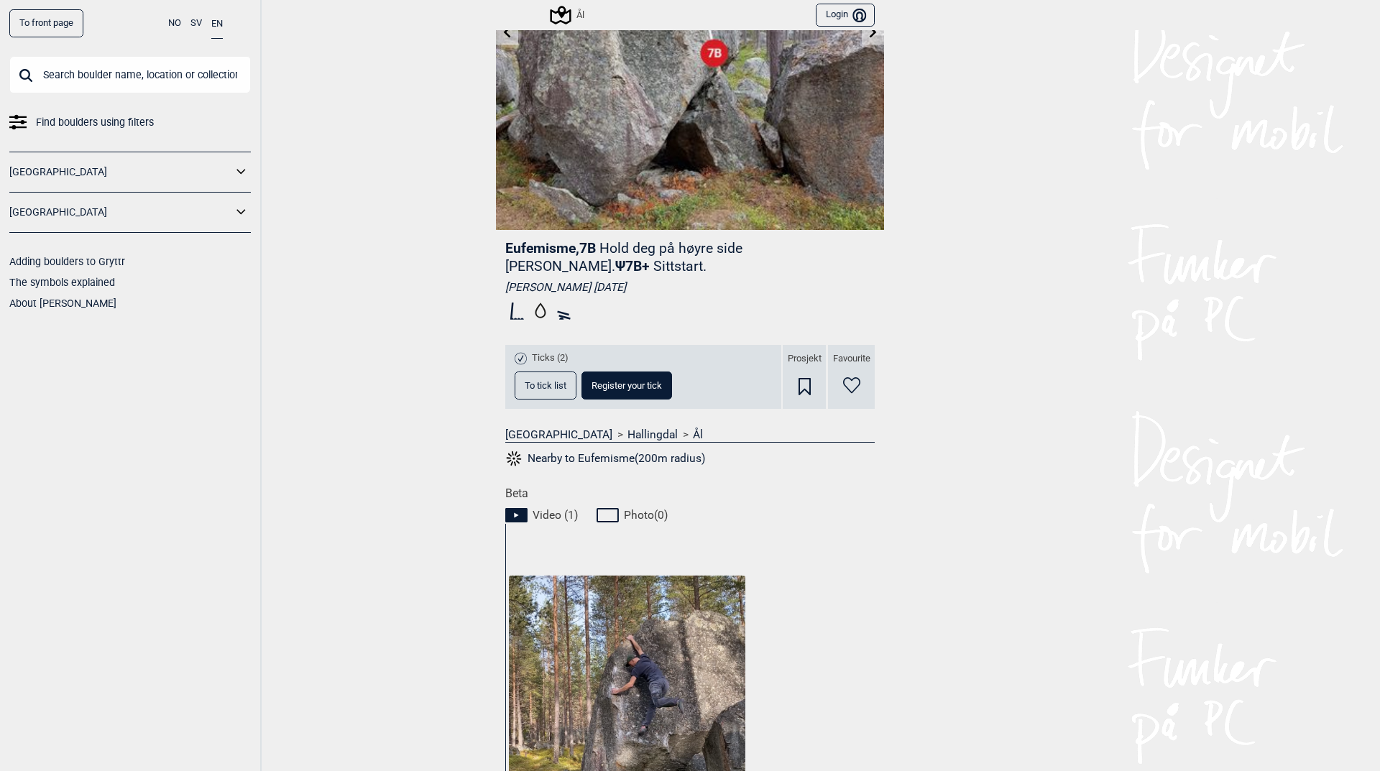
scroll to position [431, 0]
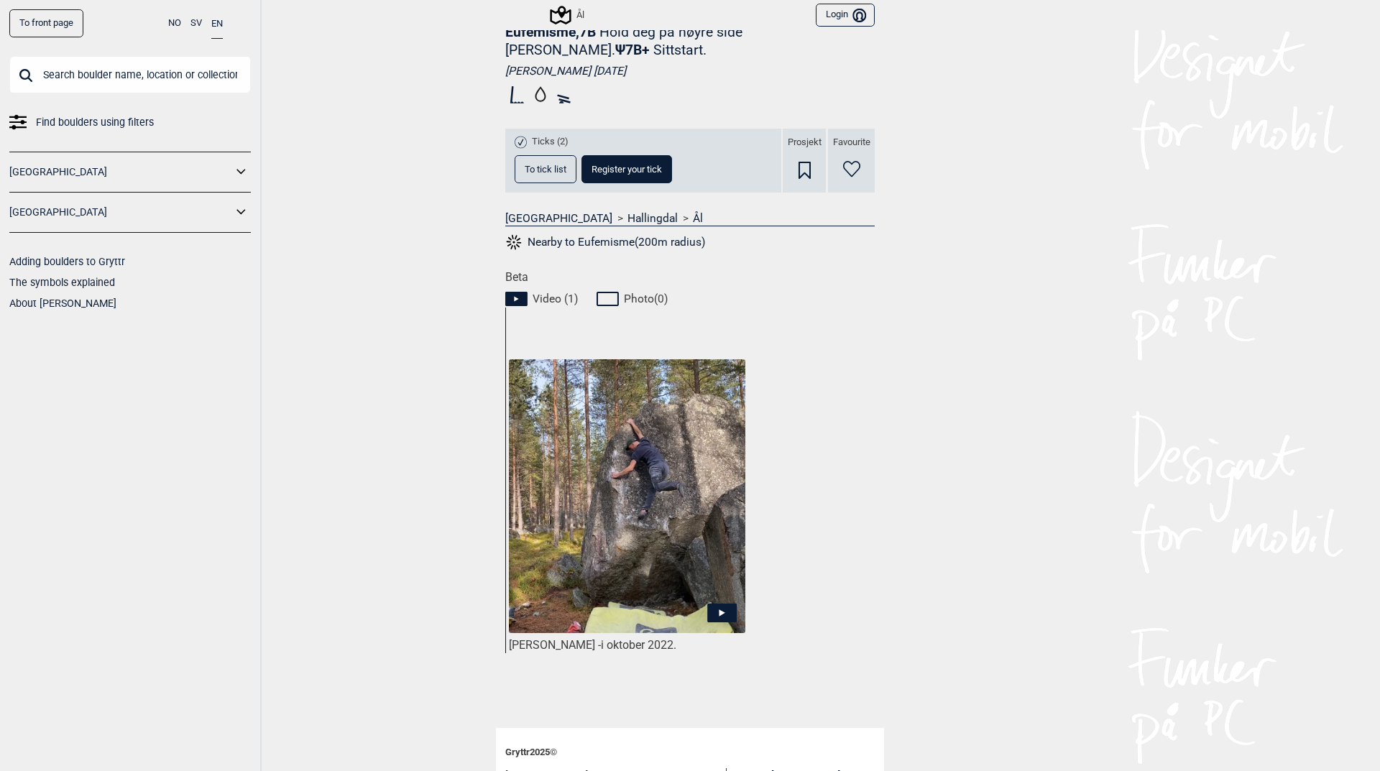
click at [535, 172] on span "To tick list" at bounding box center [546, 169] width 42 height 9
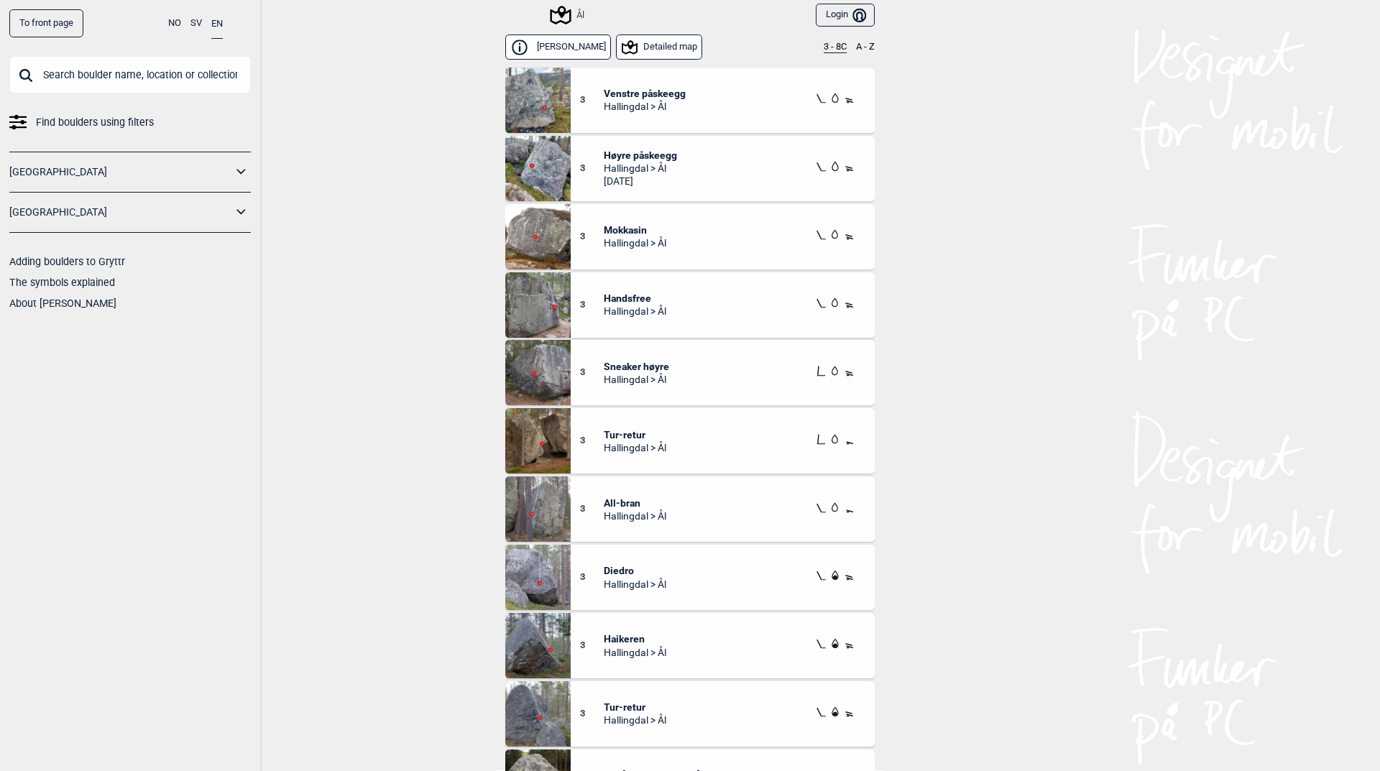
click at [824, 48] on button "3 - 8C" at bounding box center [835, 47] width 23 height 11
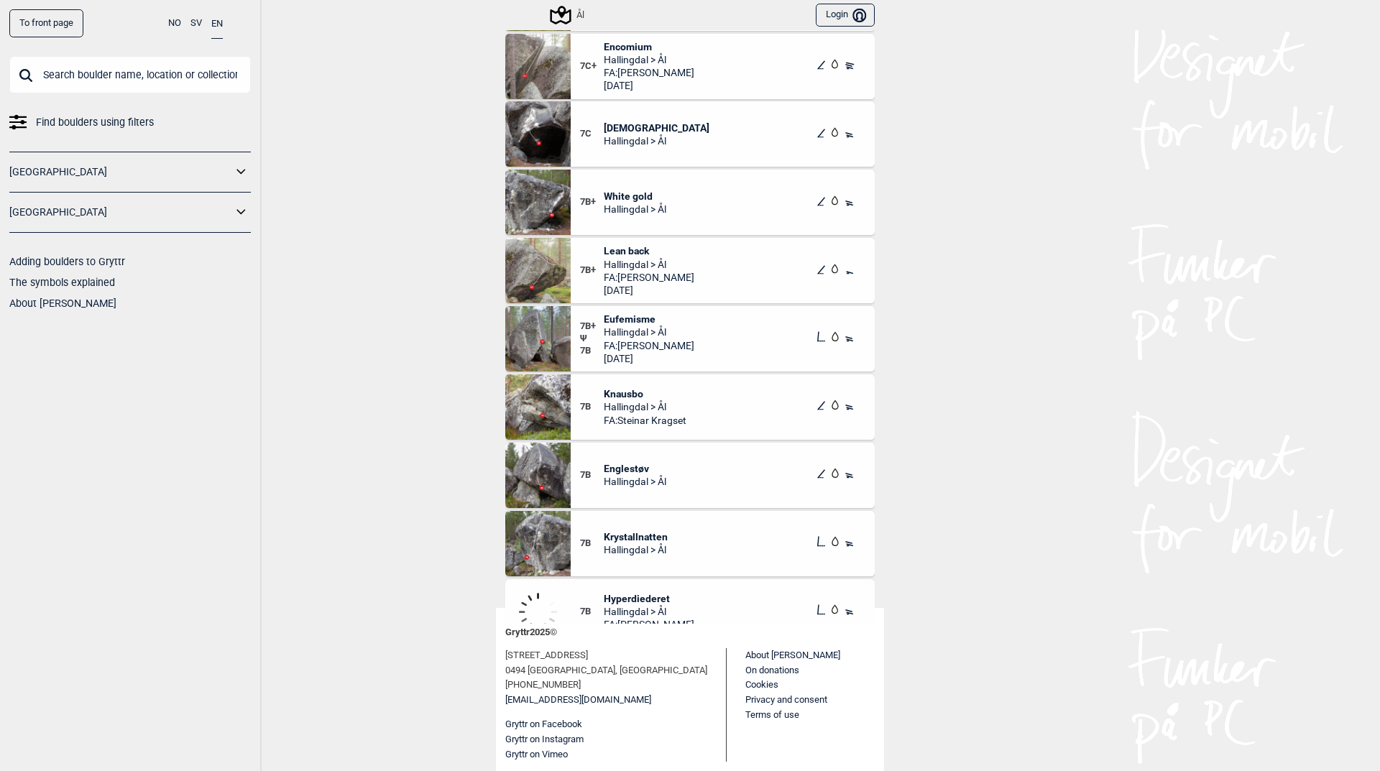
scroll to position [216, 0]
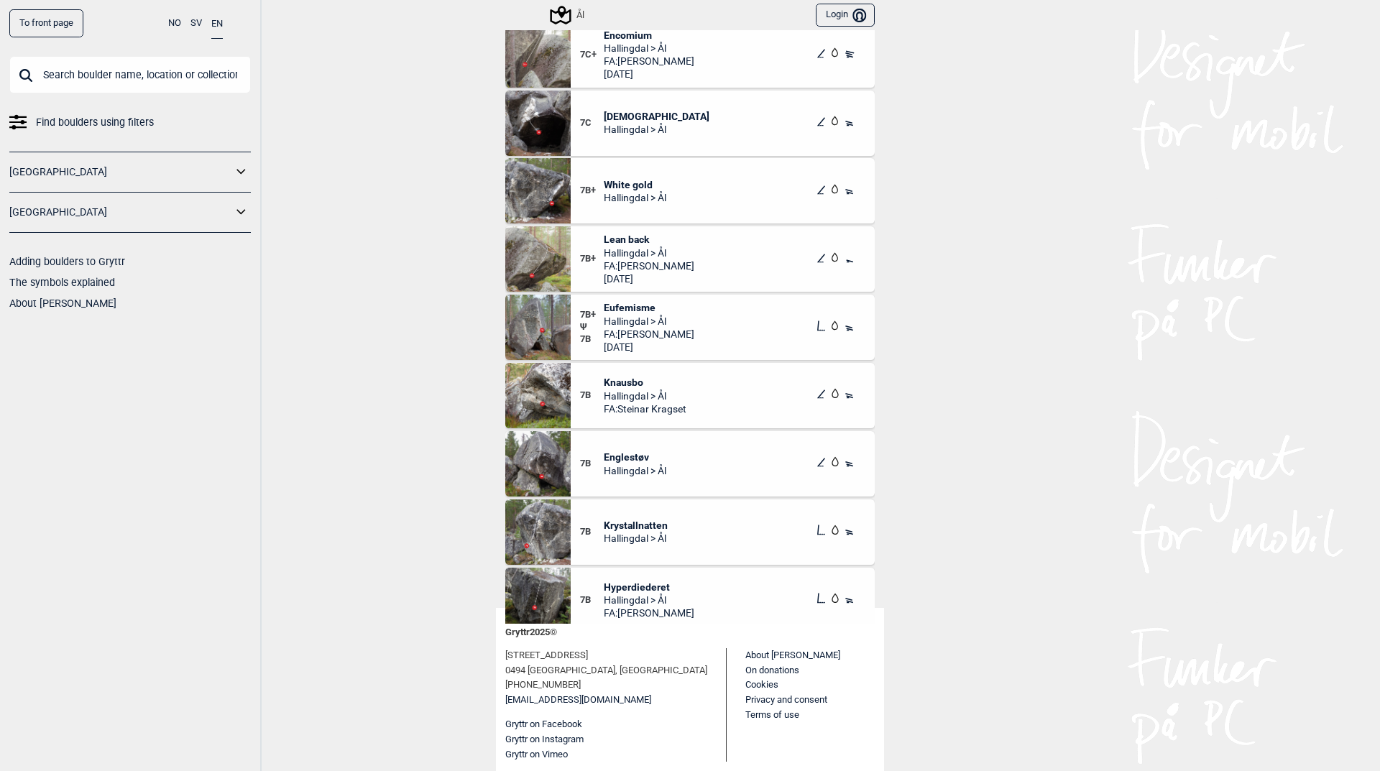
click at [550, 241] on img at bounding box center [537, 258] width 65 height 65
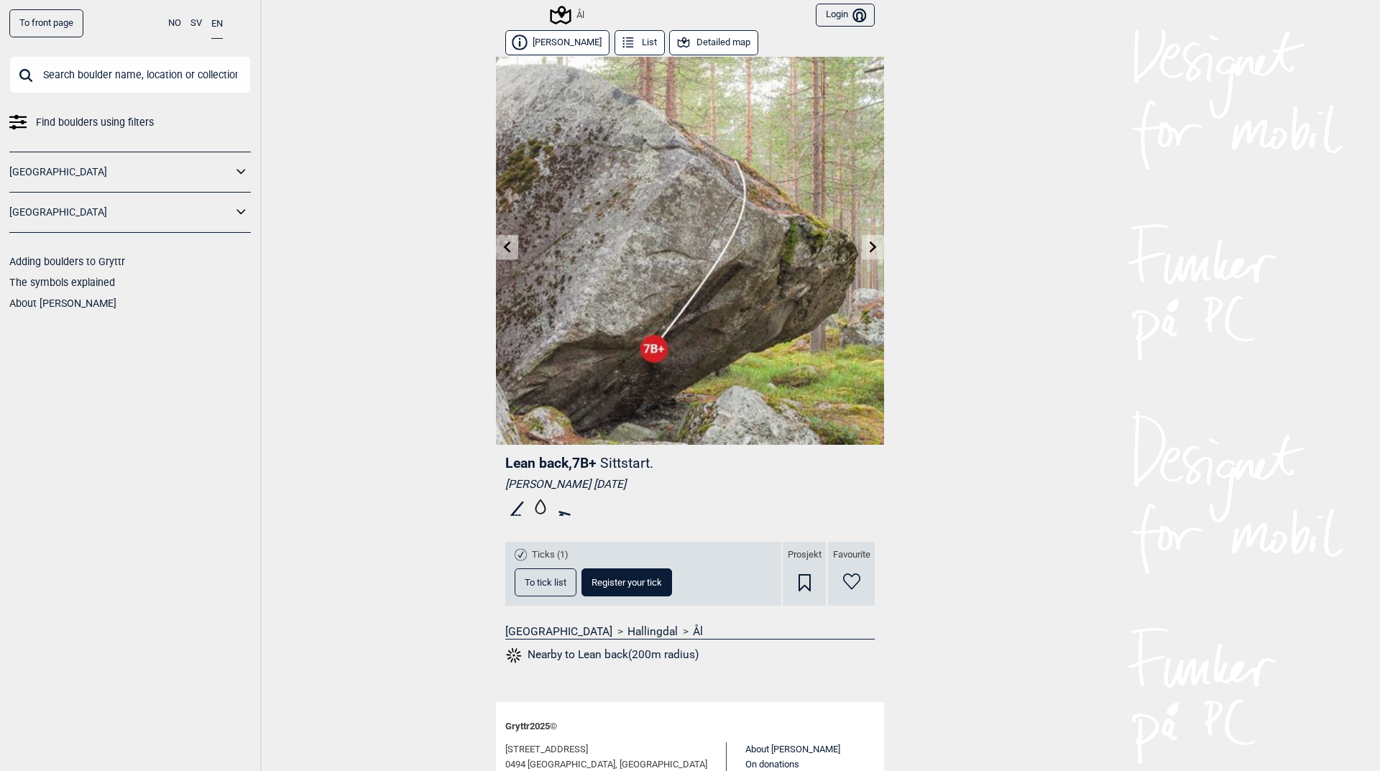
click at [862, 246] on link at bounding box center [873, 248] width 22 height 24
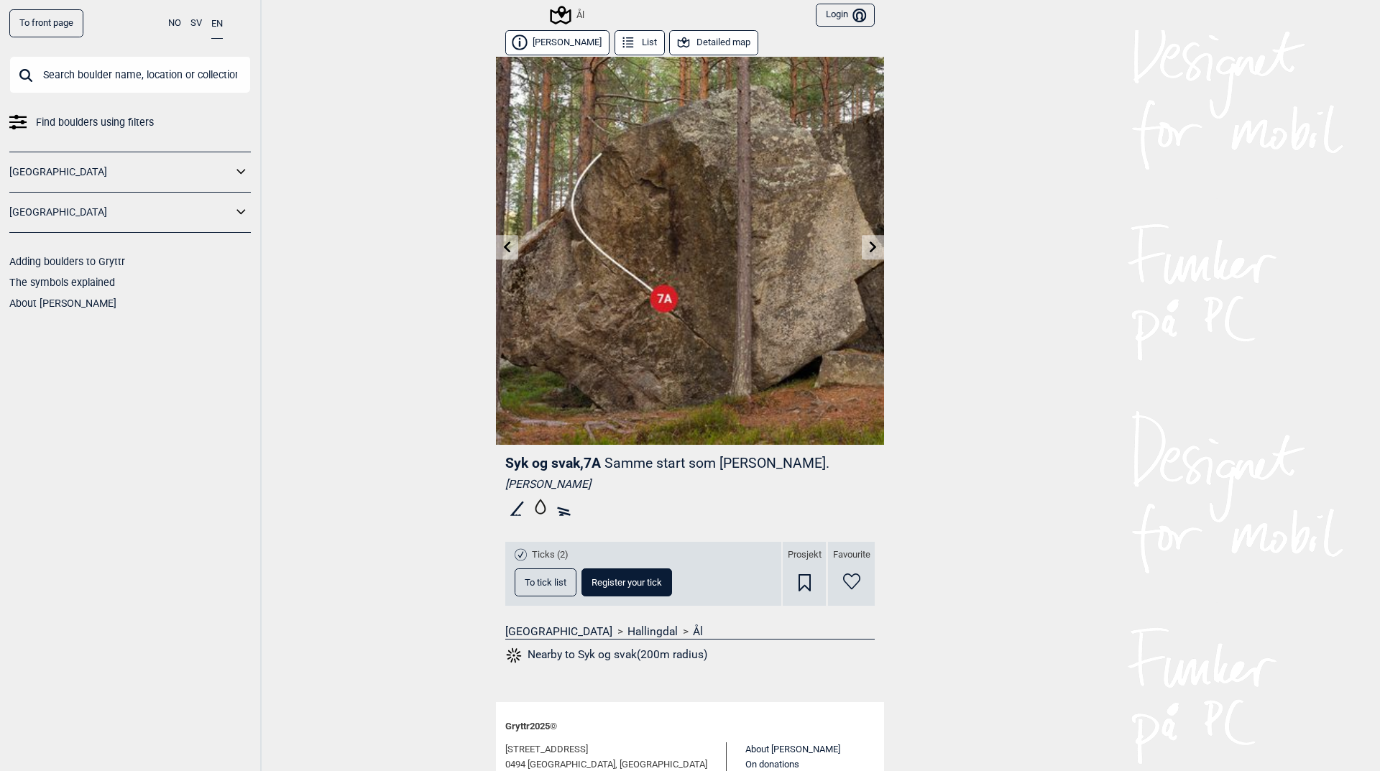
click at [502, 241] on icon at bounding box center [507, 246] width 11 height 11
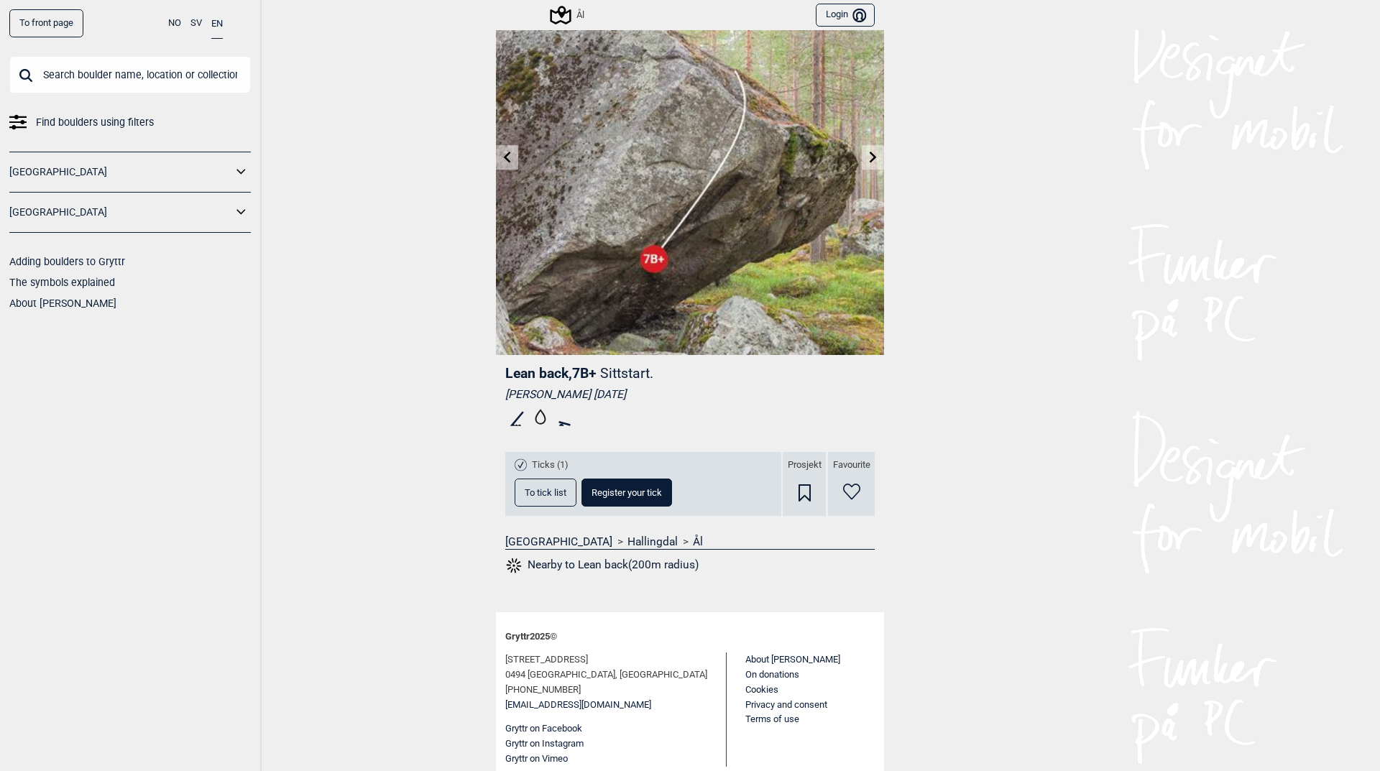
scroll to position [95, 0]
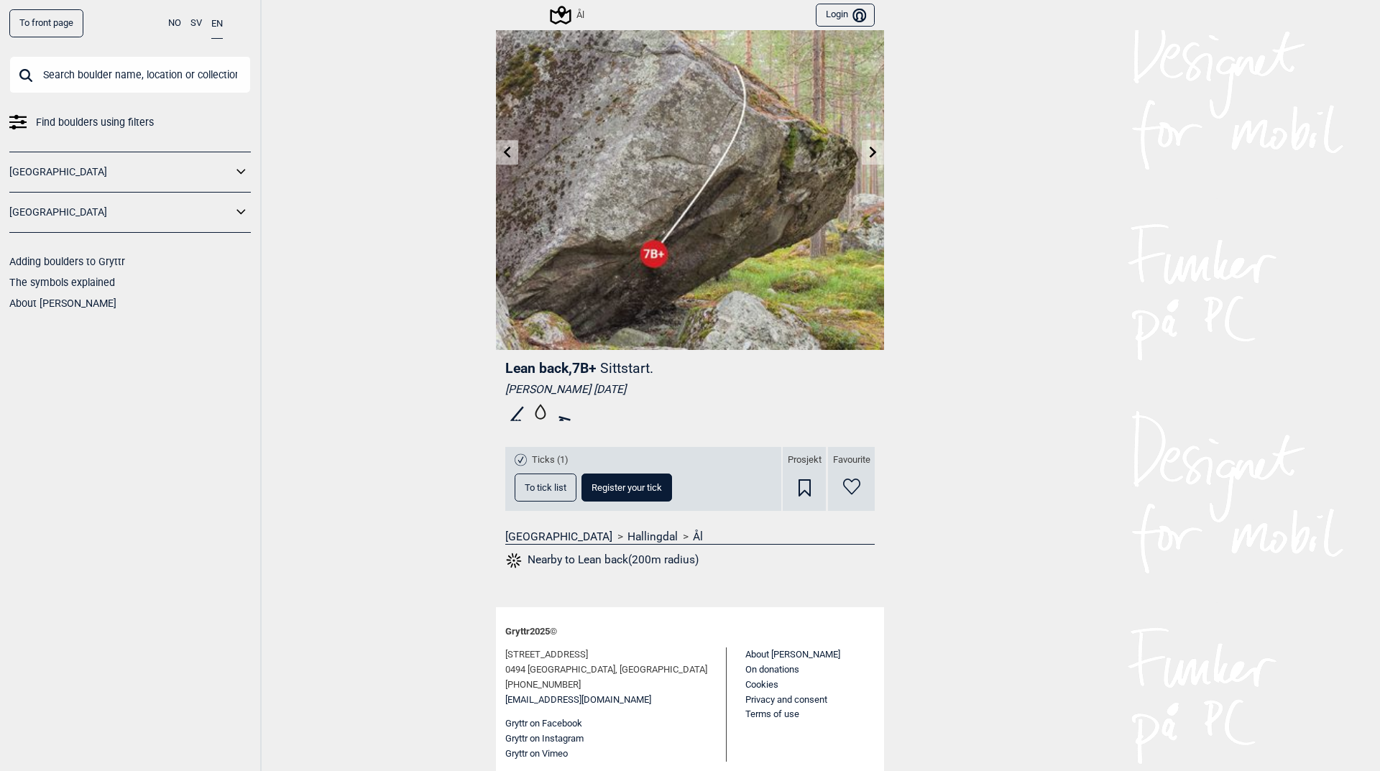
click at [533, 492] on span "To tick list" at bounding box center [546, 487] width 42 height 9
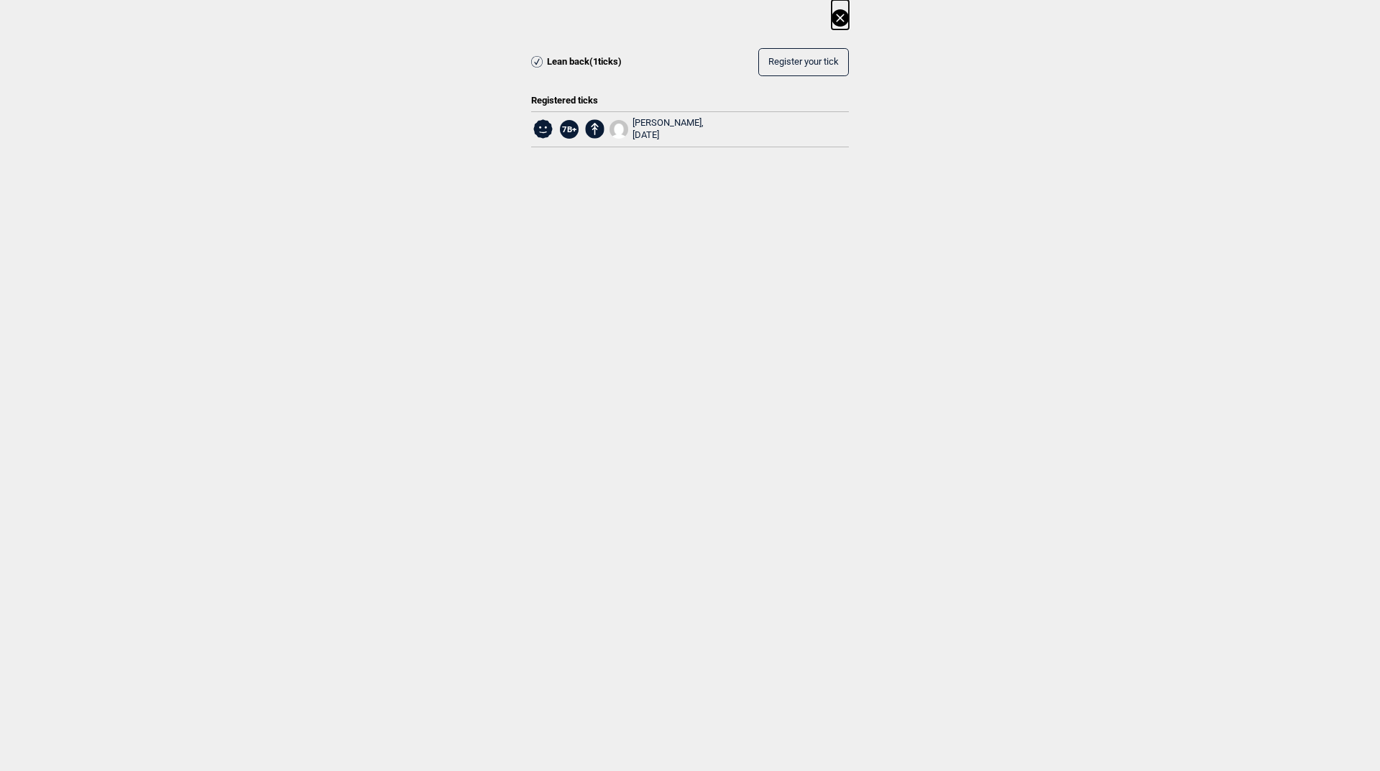
click at [836, 21] on icon at bounding box center [839, 17] width 17 height 17
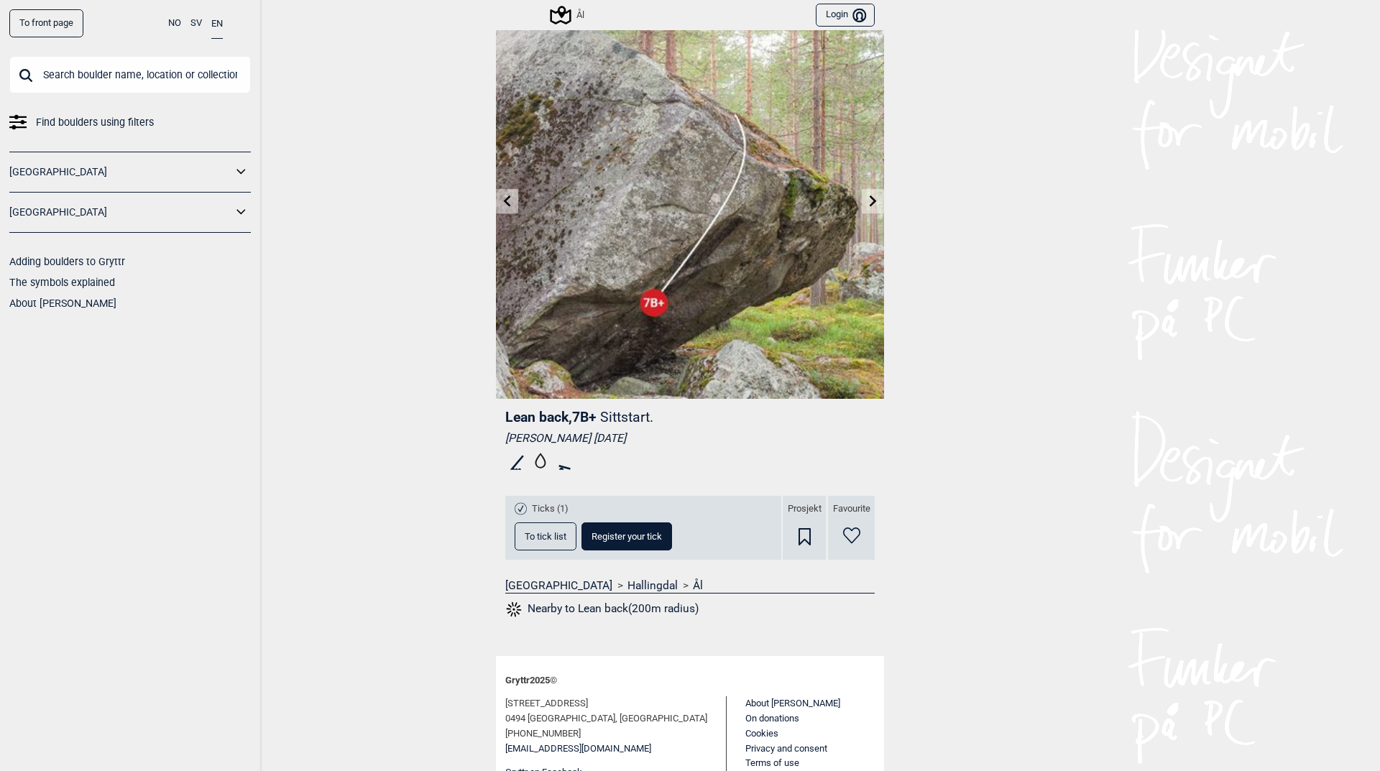
scroll to position [0, 0]
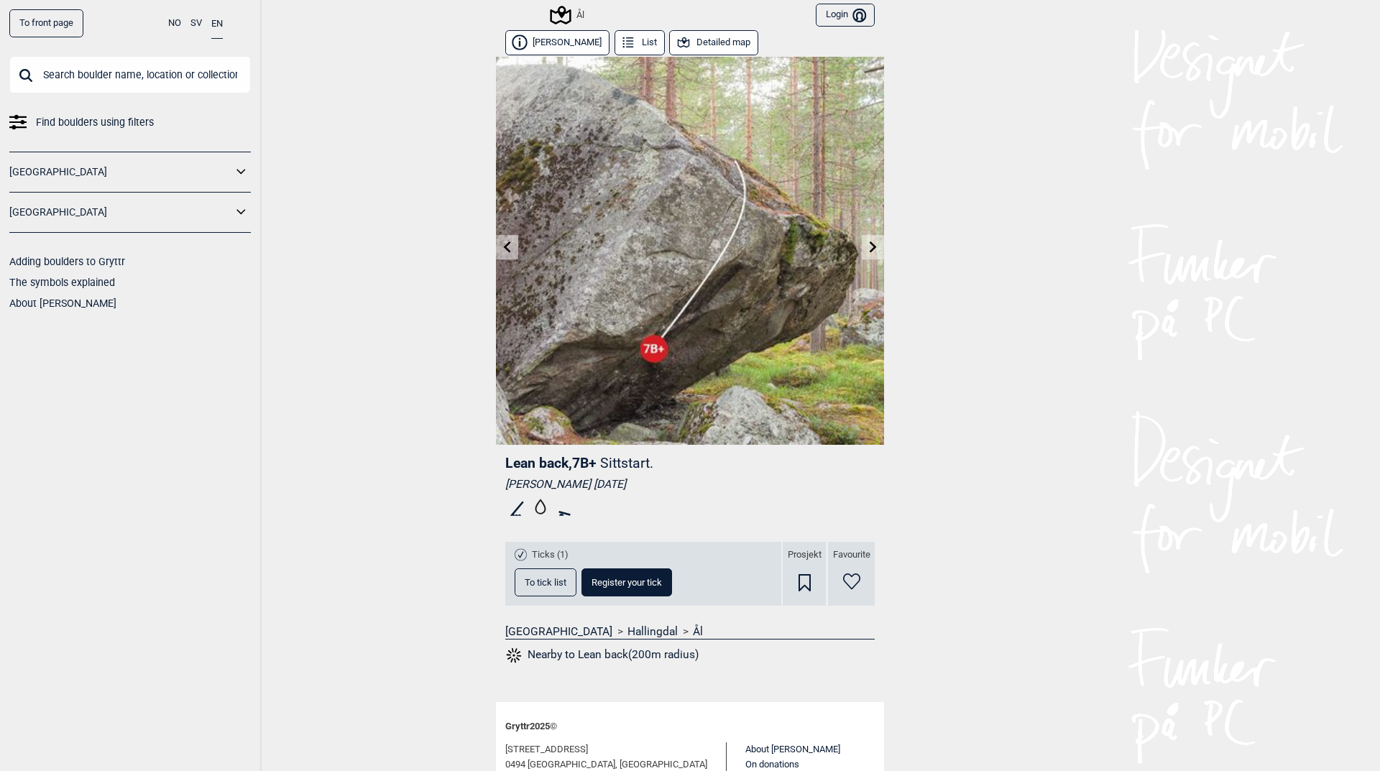
click at [869, 240] on link at bounding box center [873, 248] width 22 height 24
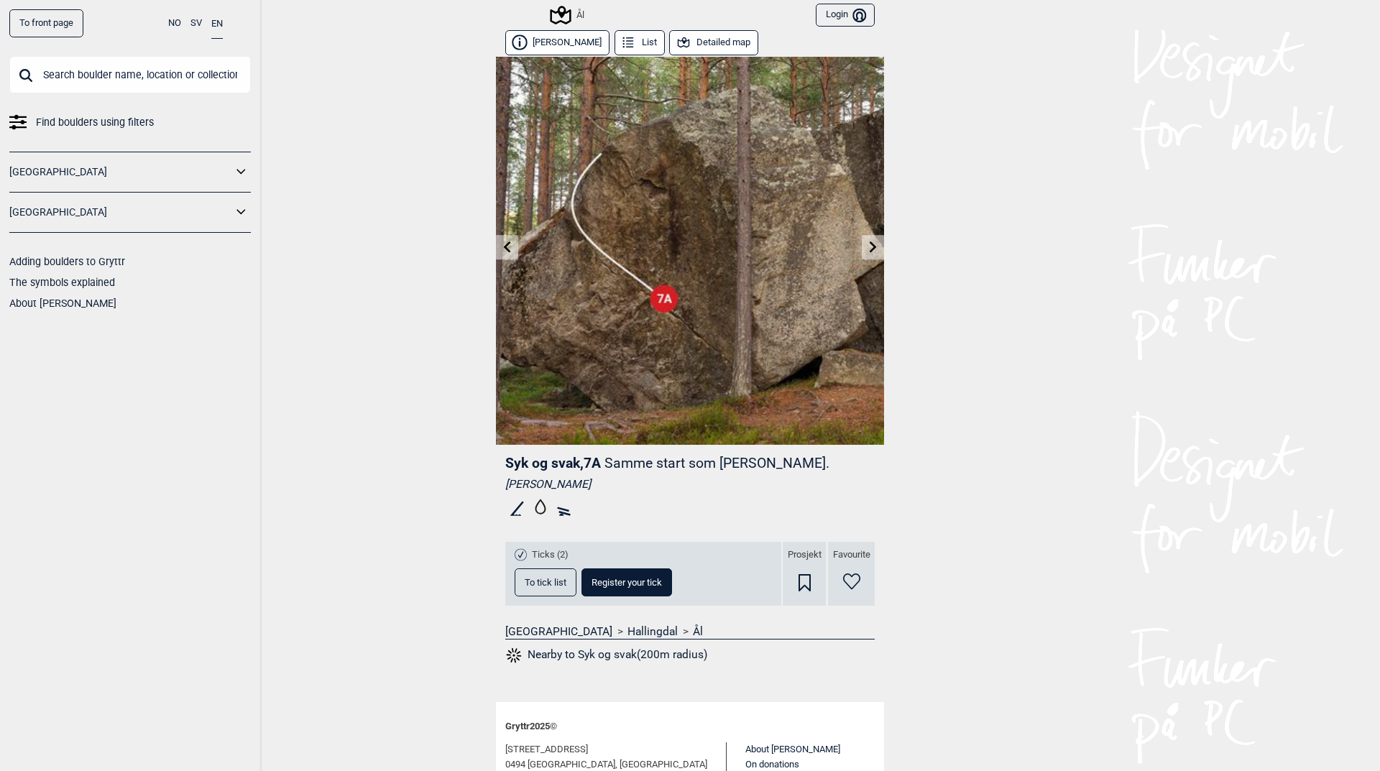
click at [867, 241] on icon at bounding box center [872, 246] width 11 height 11
